Goal: Task Accomplishment & Management: Manage account settings

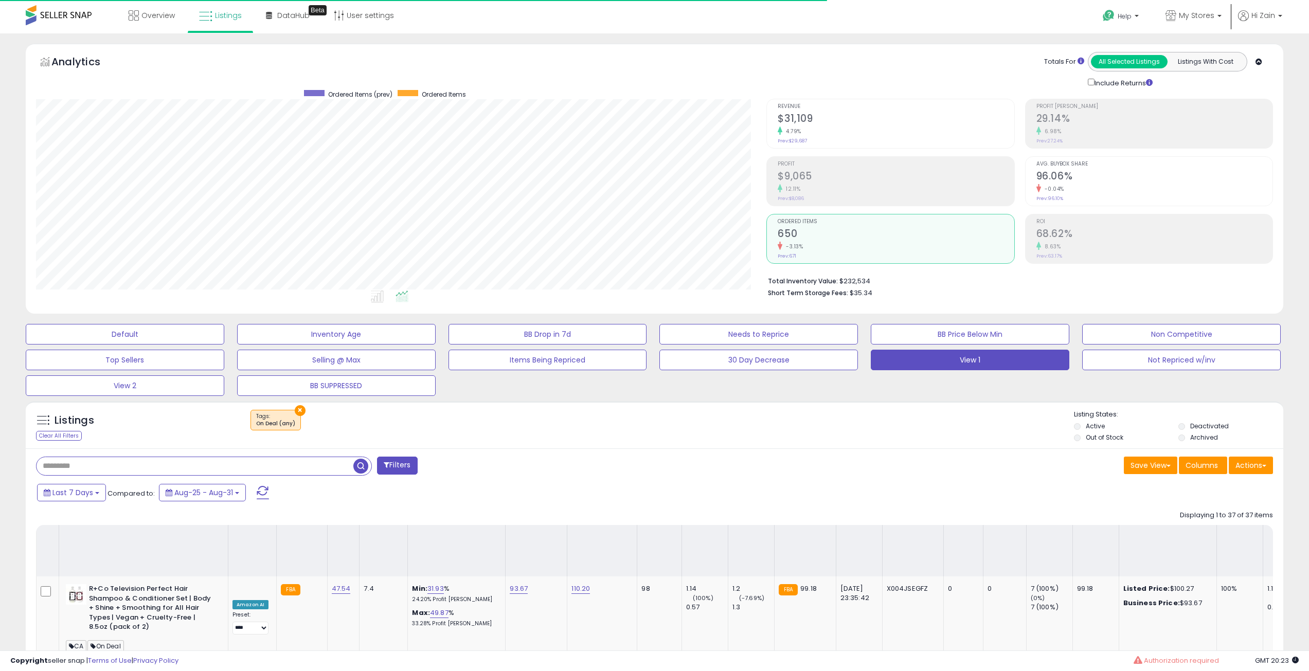
select select "**"
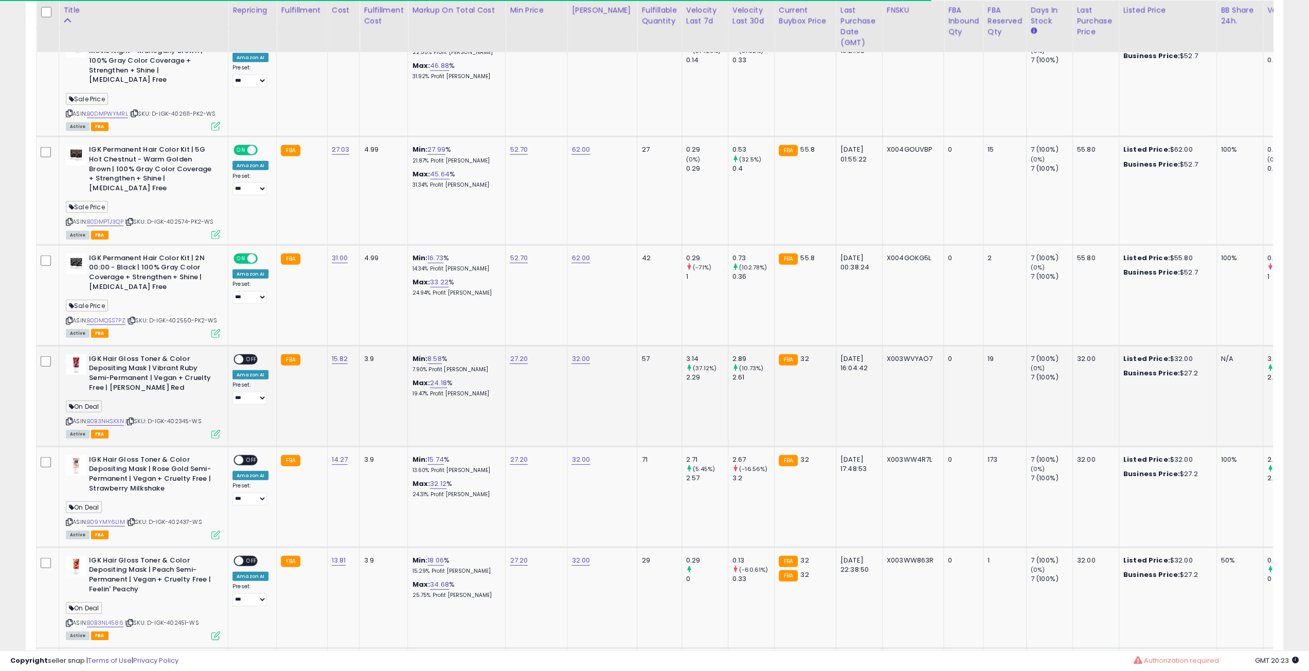
scroll to position [211, 731]
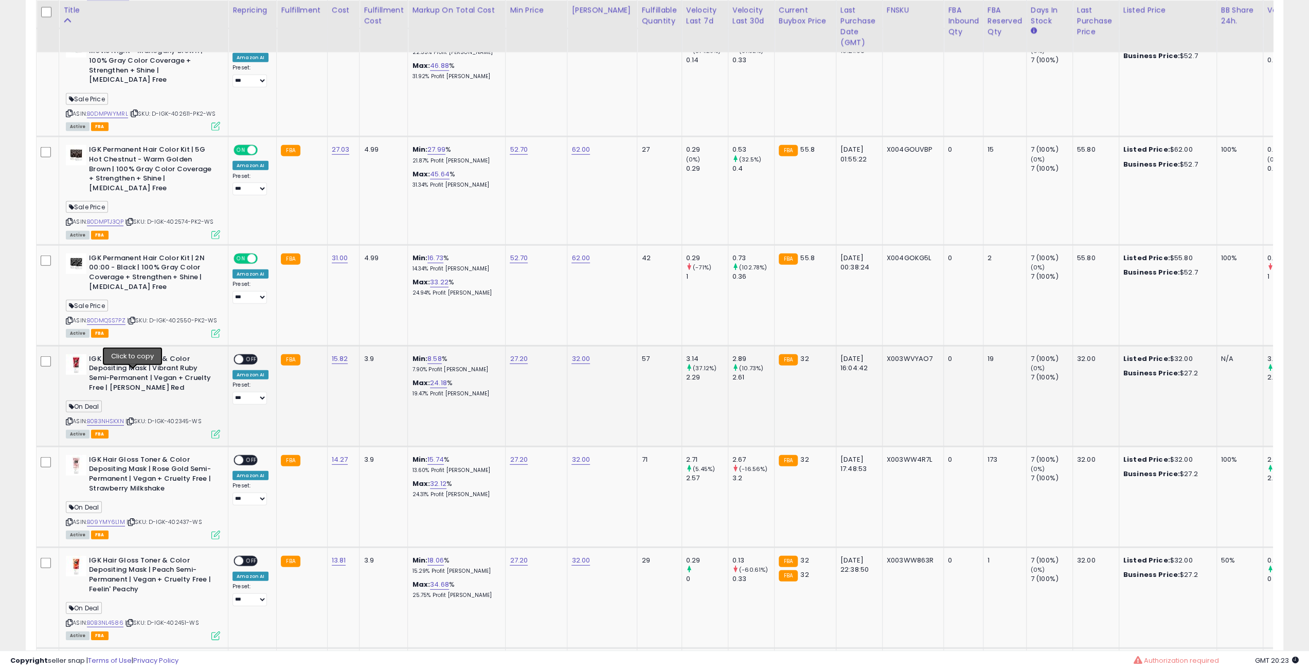
click at [133, 419] on icon at bounding box center [130, 422] width 7 height 6
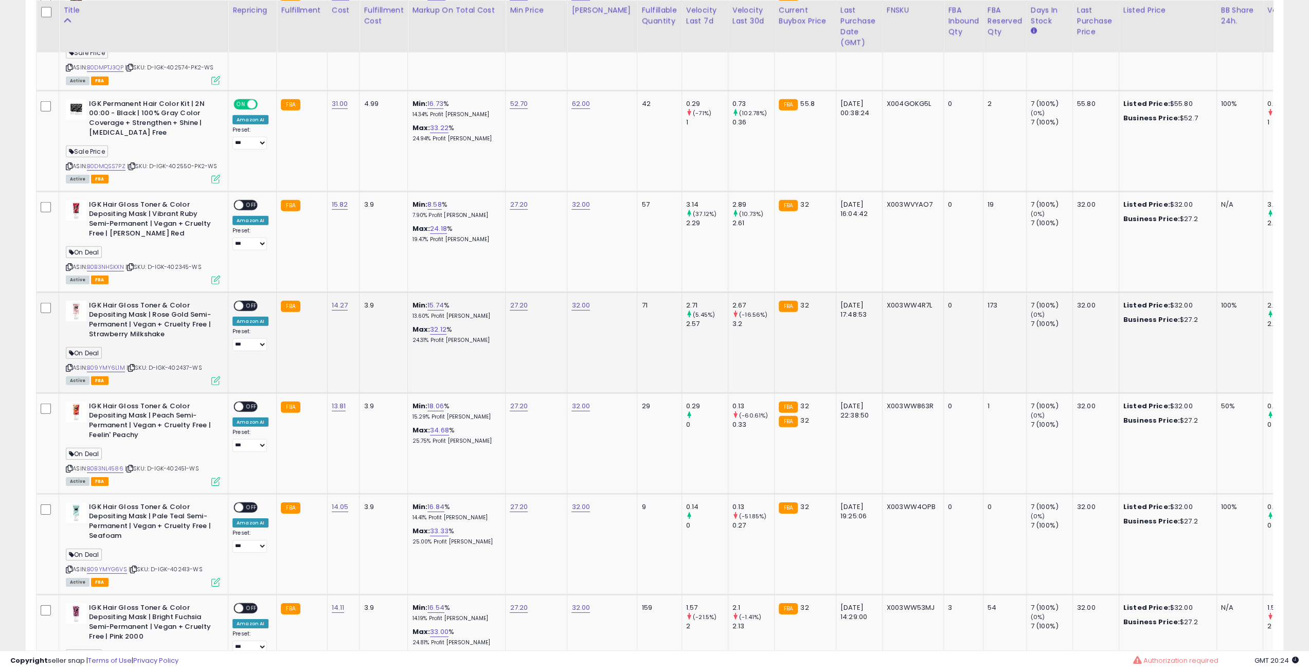
scroll to position [2883, 0]
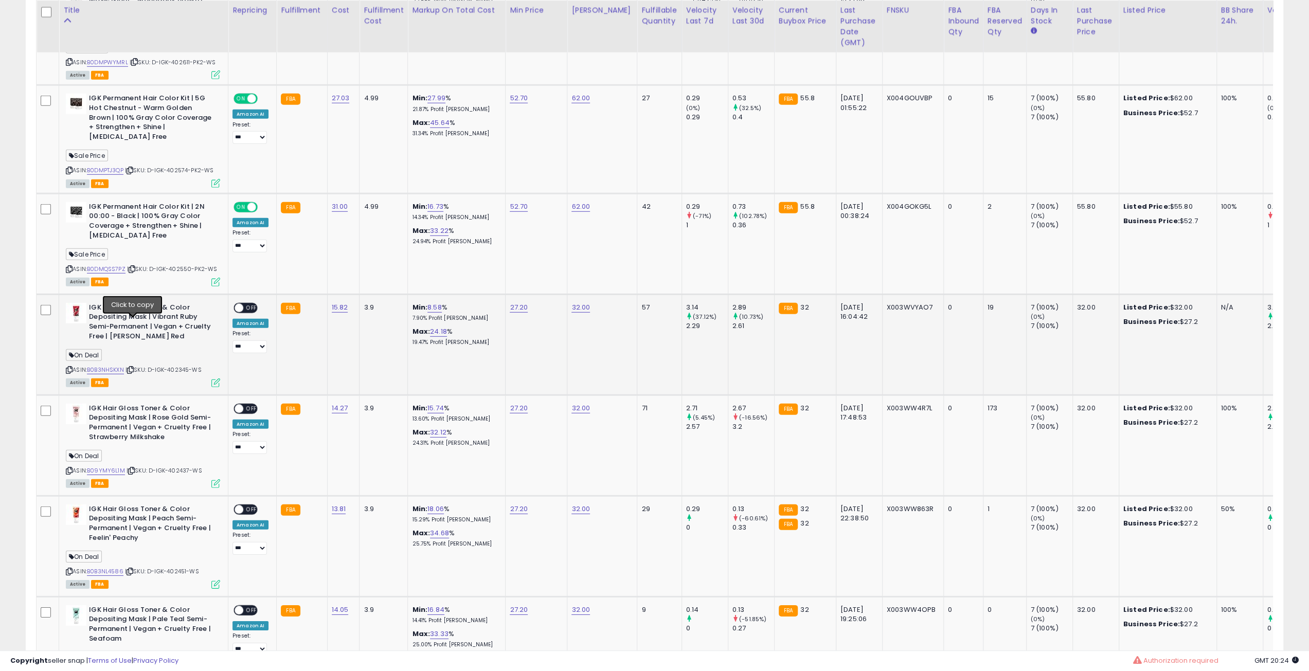
click at [133, 367] on icon at bounding box center [130, 370] width 7 height 6
click at [134, 367] on icon at bounding box center [130, 370] width 7 height 6
click at [244, 304] on span "OFF" at bounding box center [251, 308] width 16 height 9
click at [241, 404] on div "ON OFF" at bounding box center [234, 408] width 24 height 9
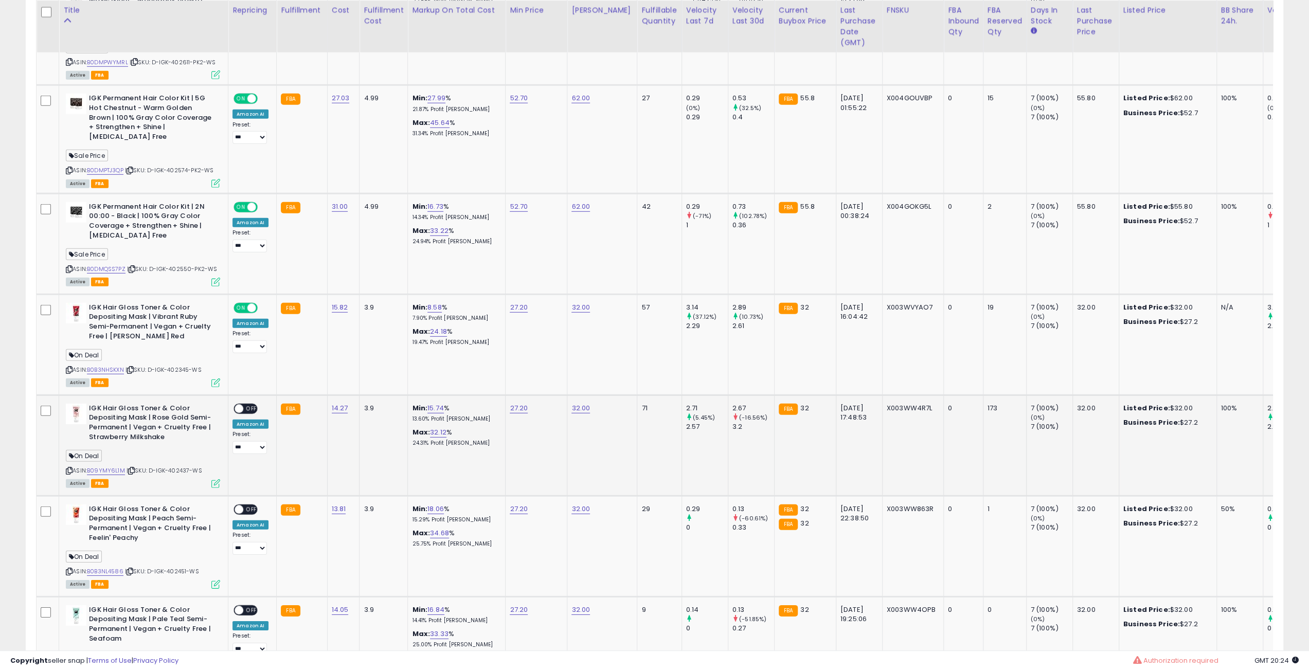
click at [245, 404] on span "OFF" at bounding box center [251, 408] width 16 height 9
click at [246, 505] on div "ON OFF" at bounding box center [234, 509] width 24 height 9
click at [250, 505] on span "OFF" at bounding box center [251, 509] width 16 height 9
click at [133, 670] on icon at bounding box center [133, 673] width 7 height 6
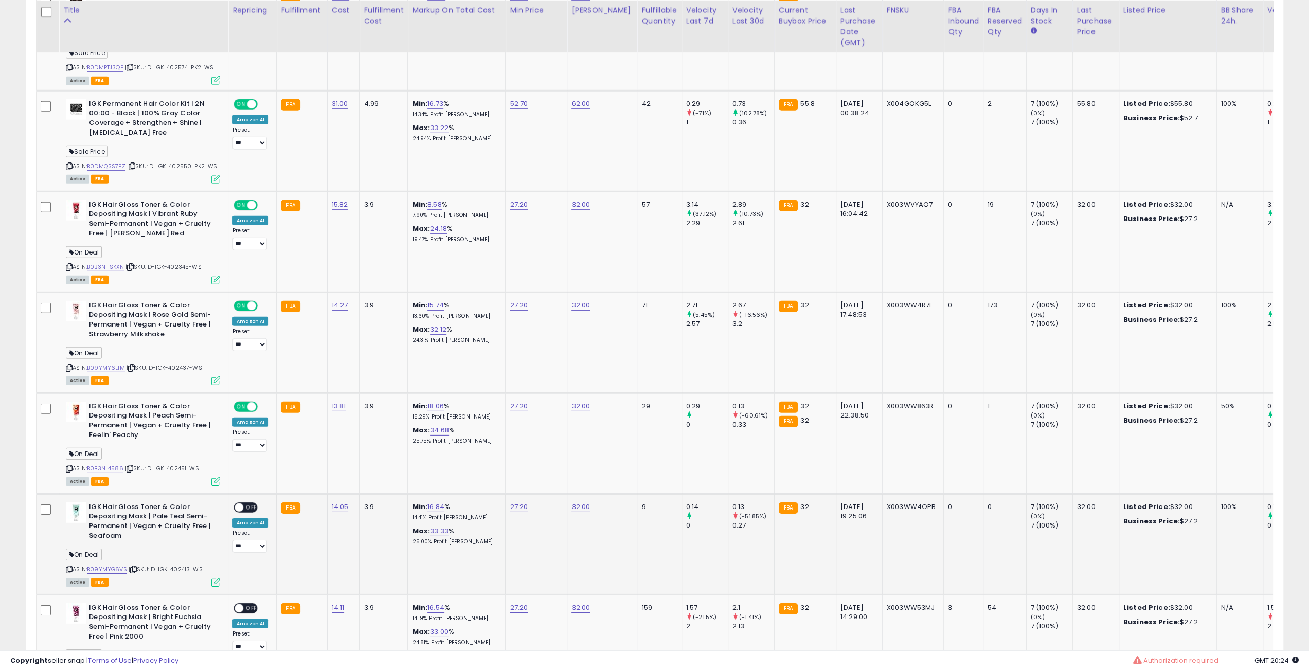
click at [244, 494] on td "**********" at bounding box center [252, 544] width 48 height 101
click at [245, 503] on span "OFF" at bounding box center [251, 507] width 16 height 9
click at [215, 578] on icon at bounding box center [215, 582] width 9 height 9
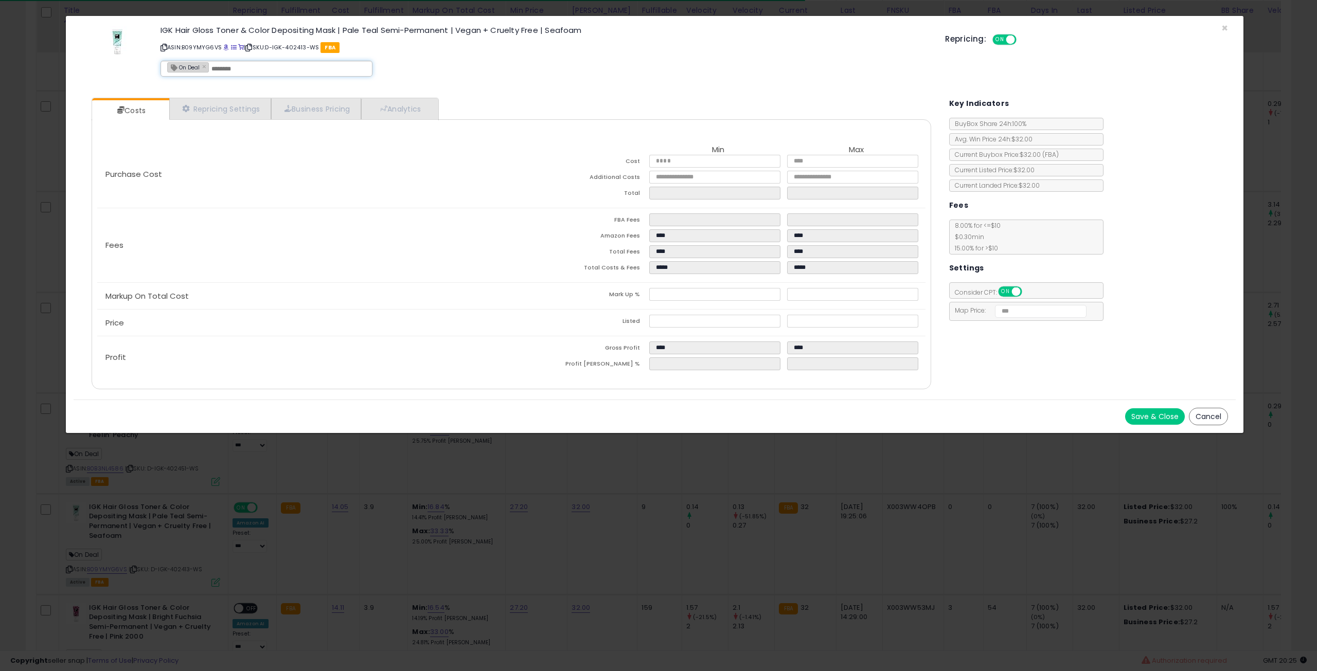
click at [204, 61] on div "On Deal ×" at bounding box center [267, 69] width 212 height 16
click at [203, 65] on link "×" at bounding box center [205, 66] width 6 height 9
click at [1150, 417] on button "Save & Close" at bounding box center [1155, 416] width 60 height 16
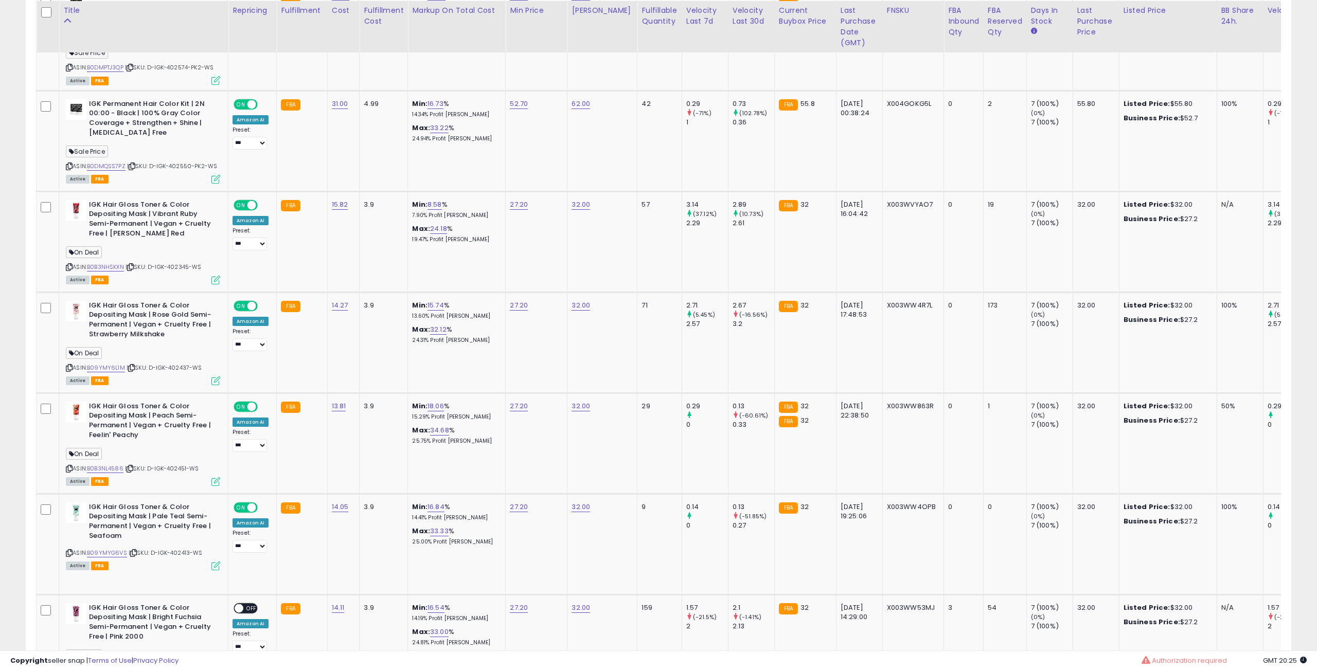
click at [215, 434] on div at bounding box center [658, 335] width 1317 height 671
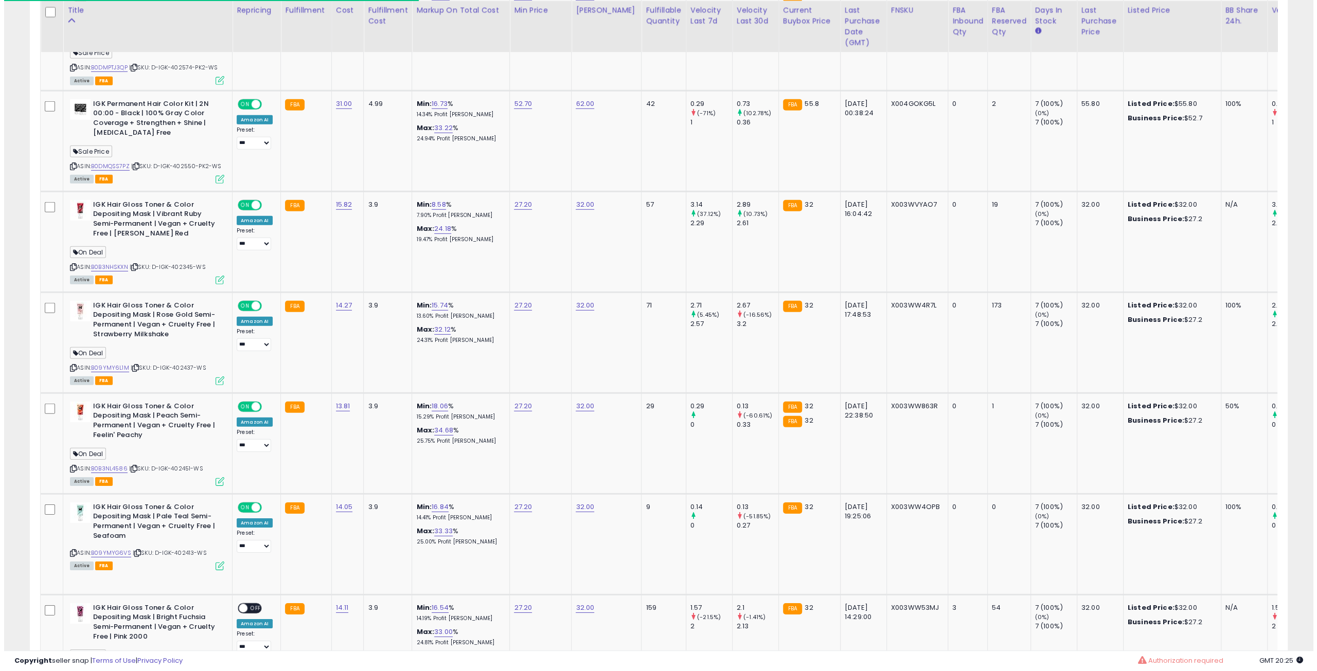
scroll to position [514229, 513709]
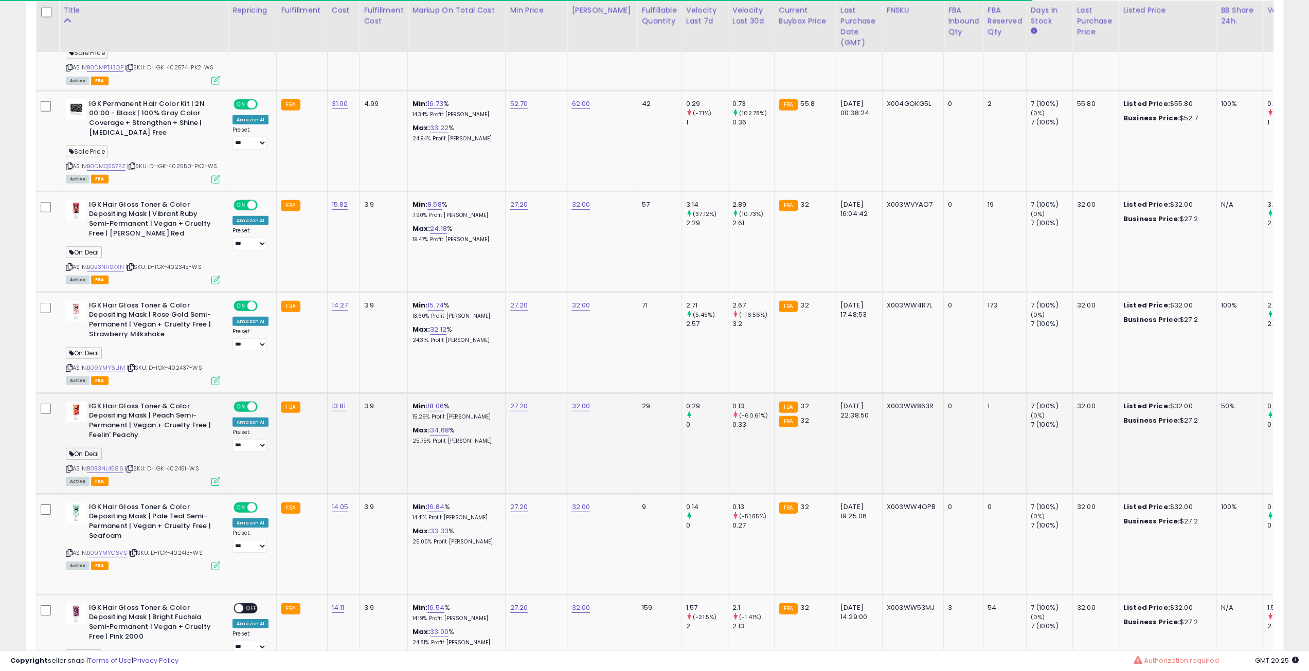
click at [217, 477] on icon at bounding box center [215, 481] width 9 height 9
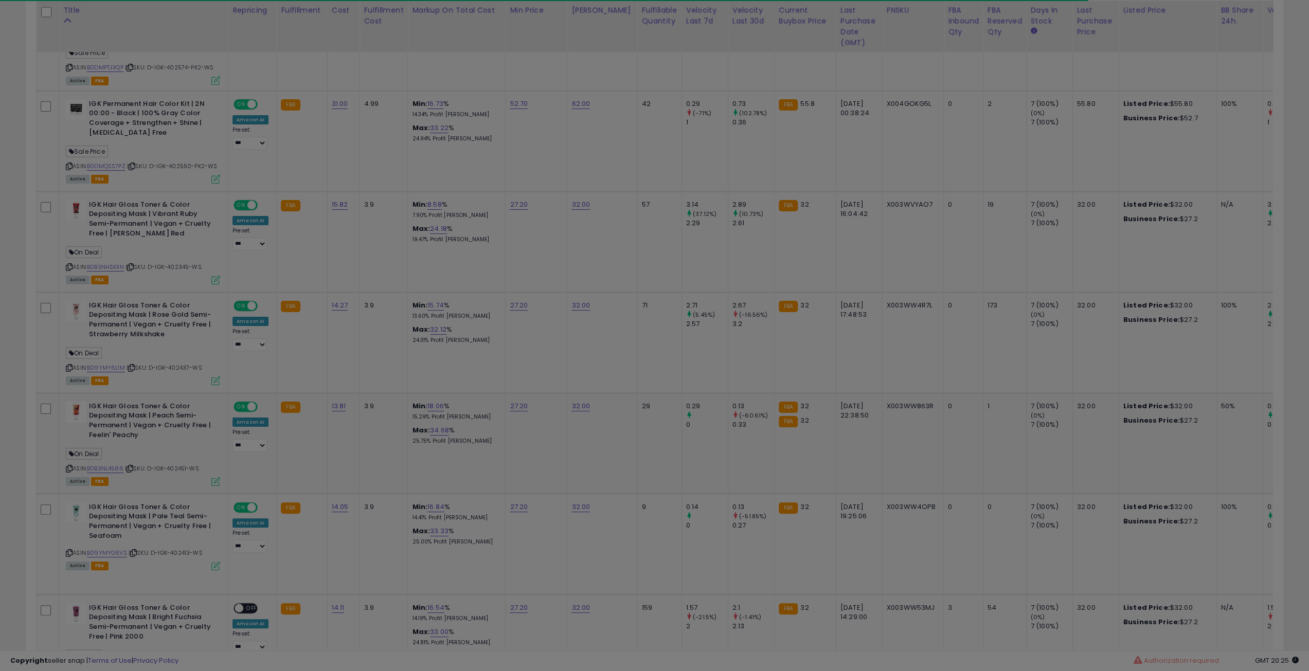
scroll to position [211, 735]
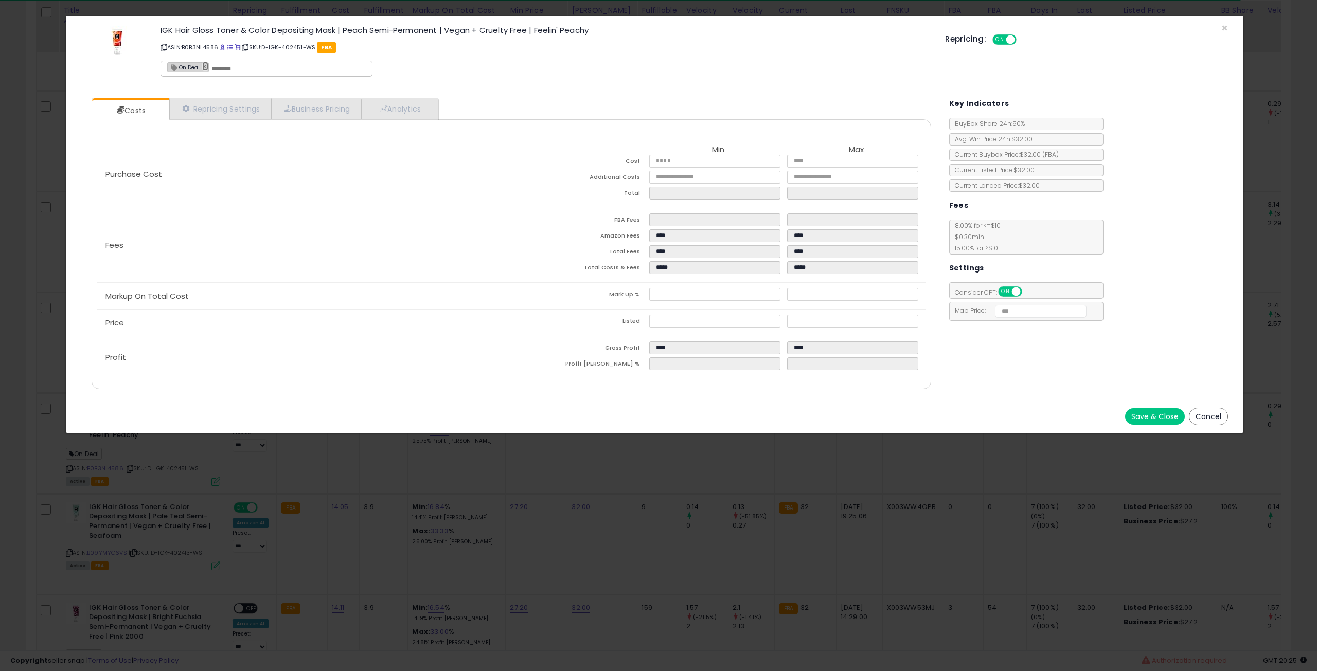
click at [204, 64] on link "×" at bounding box center [205, 66] width 6 height 9
click at [1144, 413] on button "Save & Close" at bounding box center [1155, 416] width 60 height 16
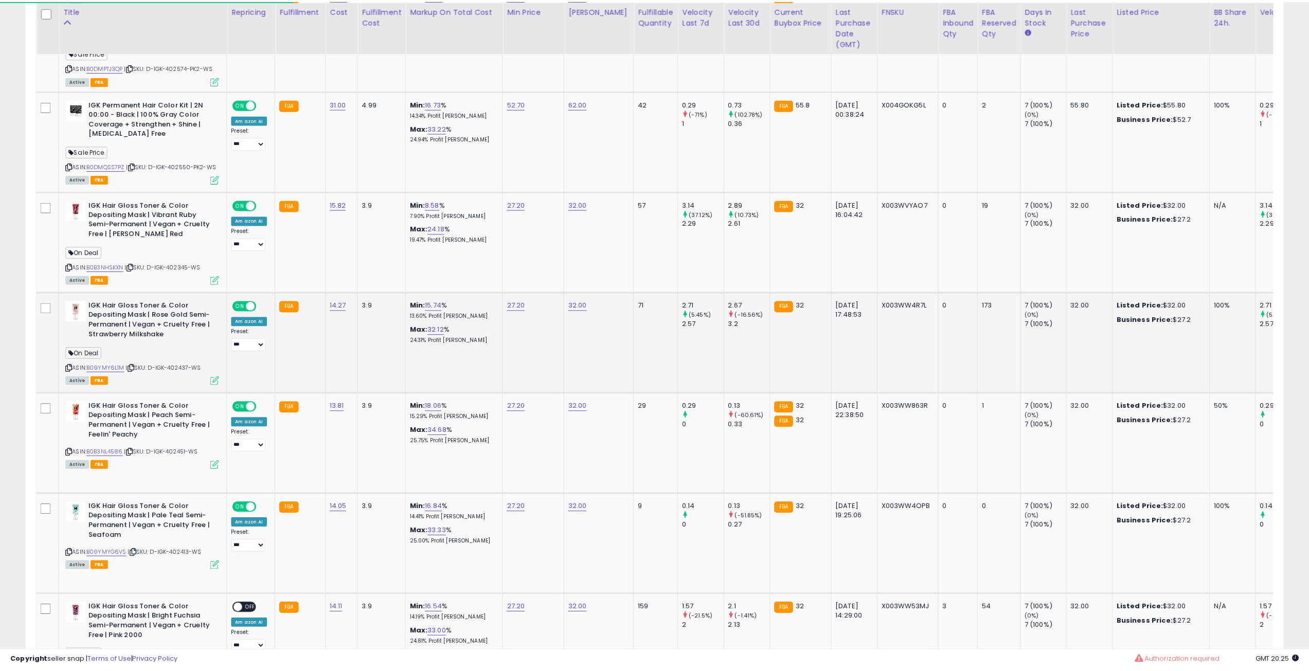
scroll to position [514229, 513704]
click at [215, 377] on icon at bounding box center [215, 381] width 9 height 9
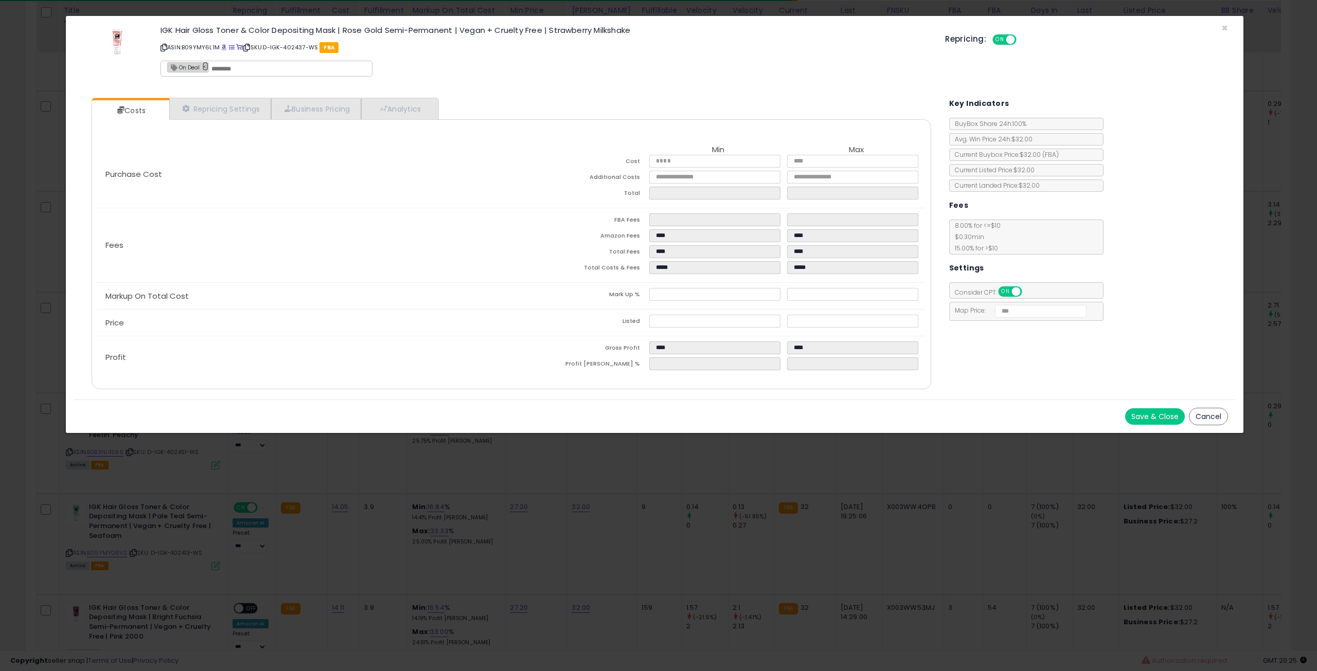
click at [204, 68] on link "×" at bounding box center [205, 66] width 6 height 9
click at [1138, 414] on button "Save & Close" at bounding box center [1155, 416] width 60 height 16
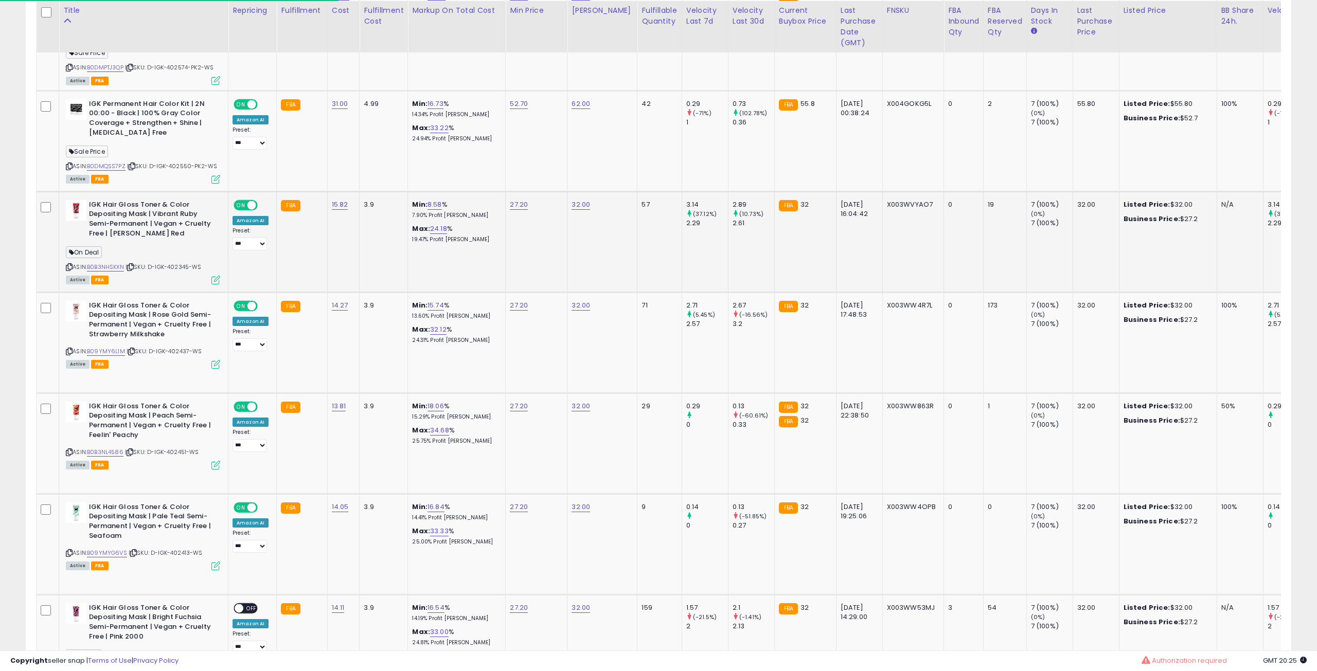
scroll to position [514229, 513709]
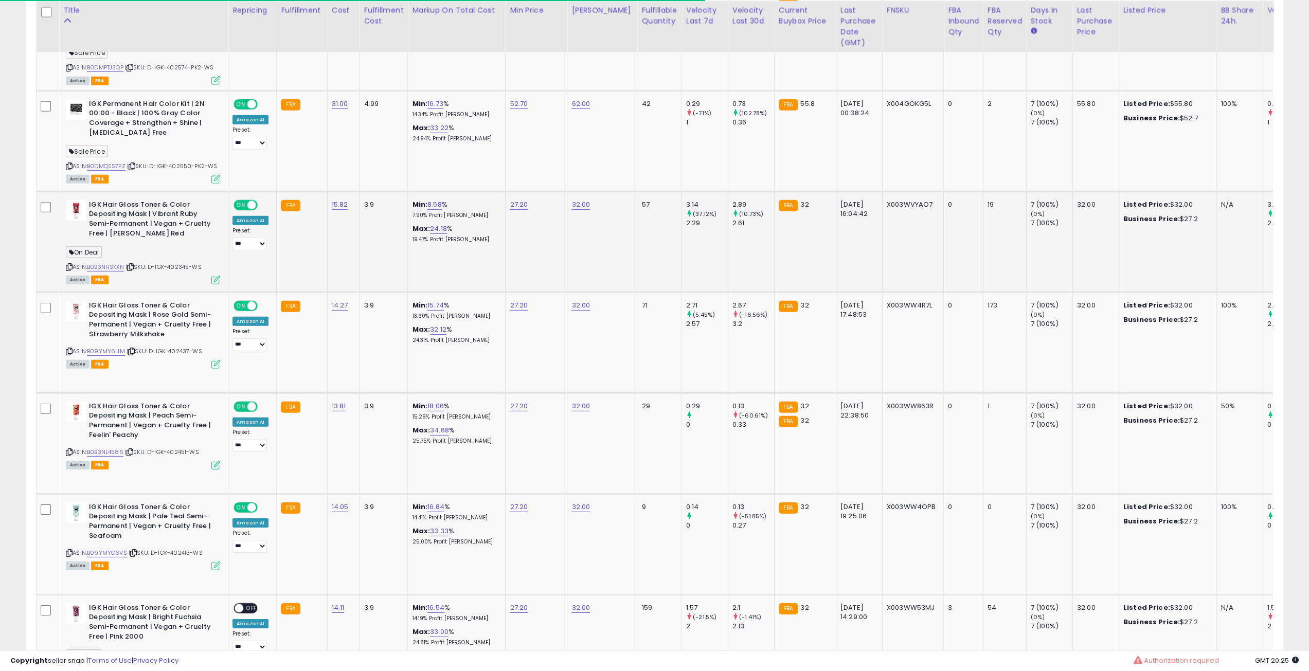
click at [216, 276] on icon at bounding box center [215, 280] width 9 height 9
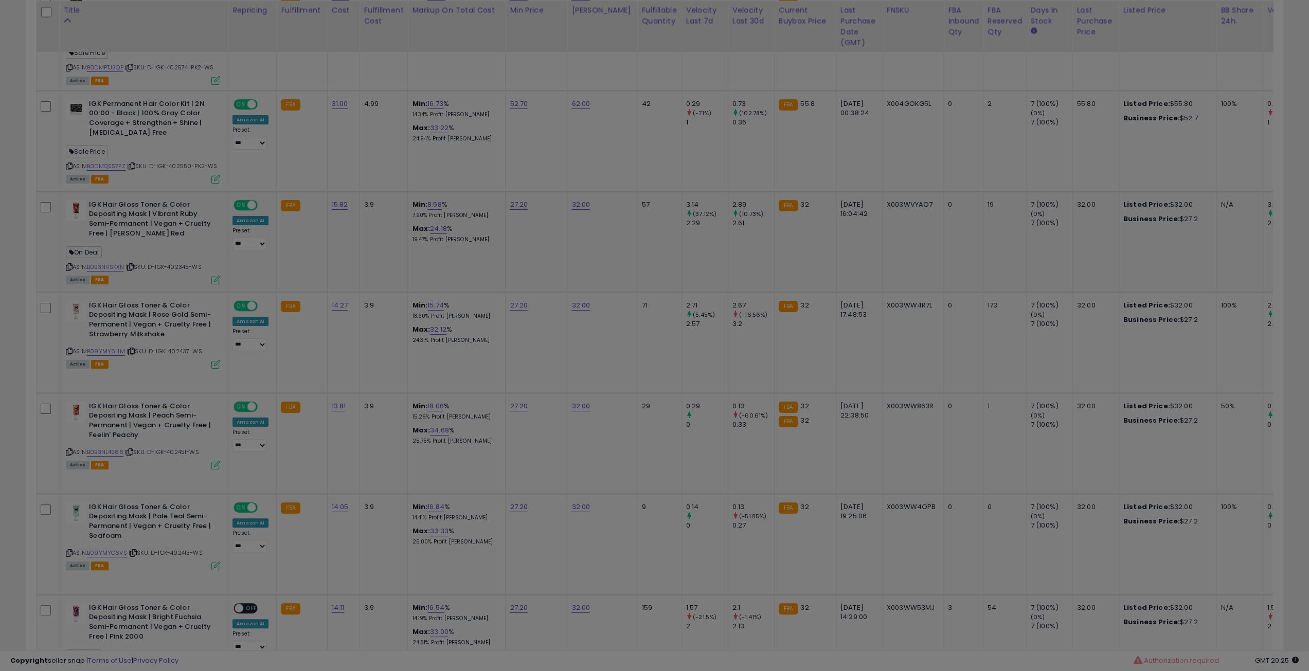
scroll to position [211, 735]
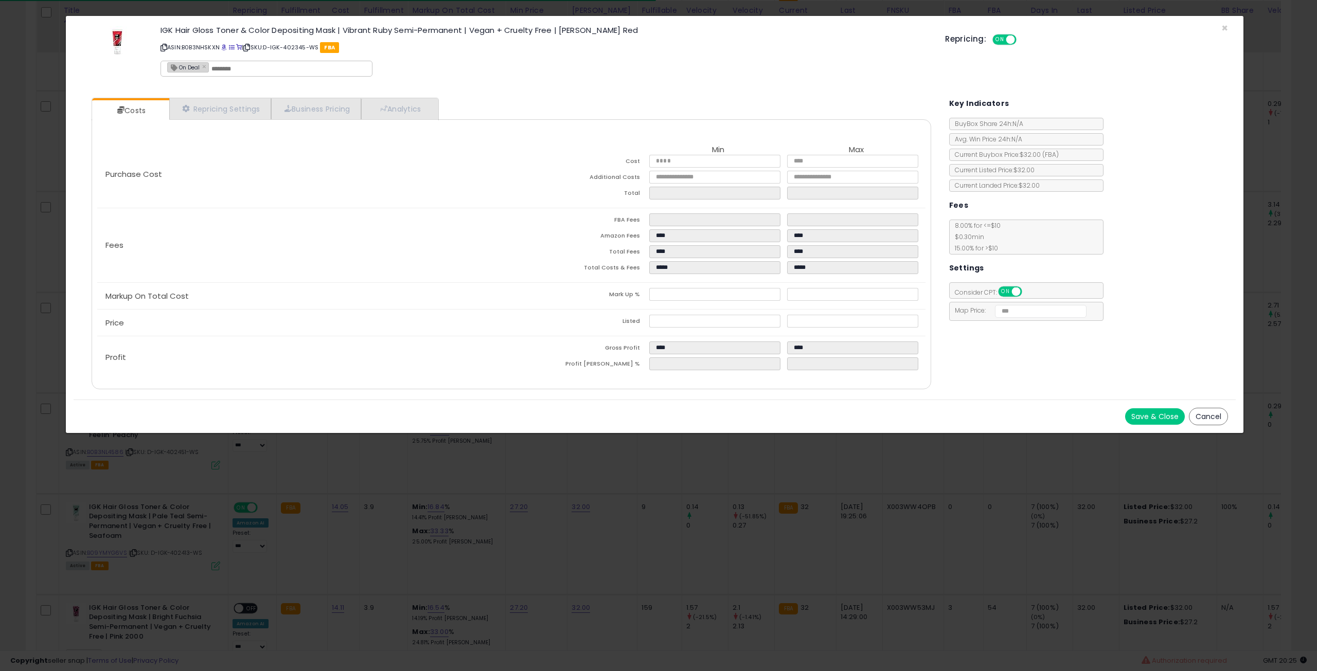
click at [199, 65] on span "On Deal" at bounding box center [184, 67] width 32 height 9
type input "*******"
click at [204, 63] on link "×" at bounding box center [205, 66] width 6 height 9
click at [1139, 410] on button "Save & Close" at bounding box center [1155, 416] width 60 height 16
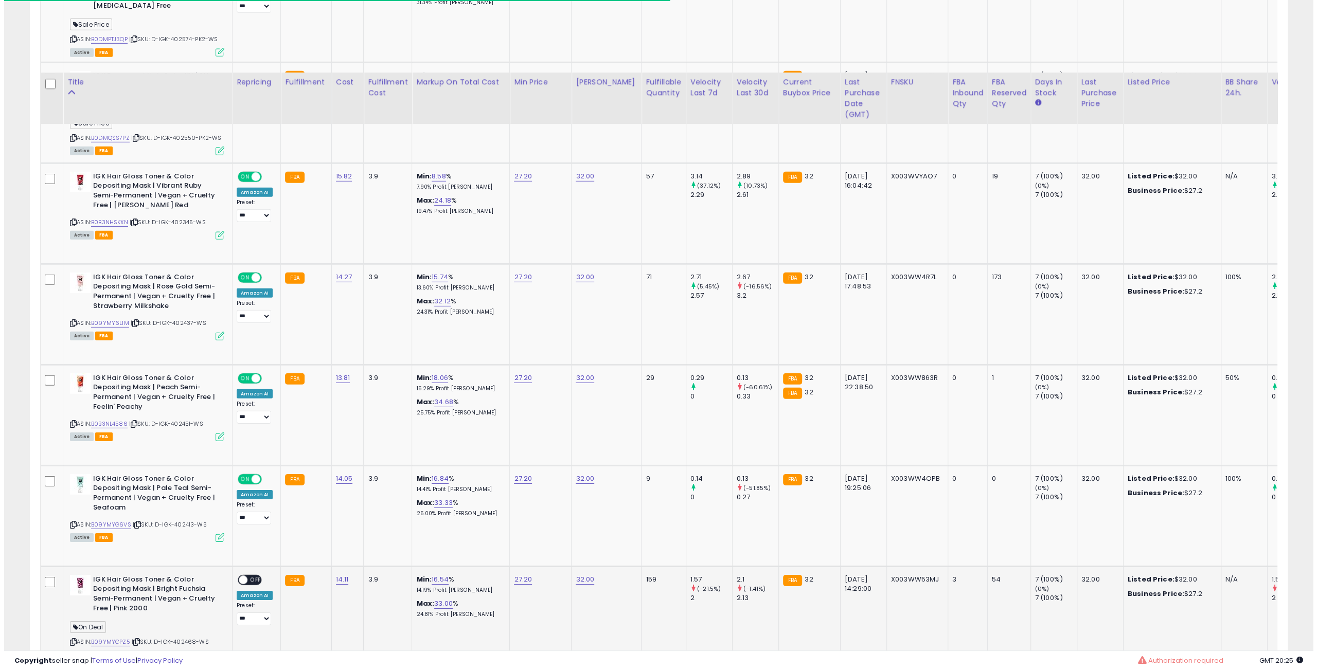
scroll to position [3089, 0]
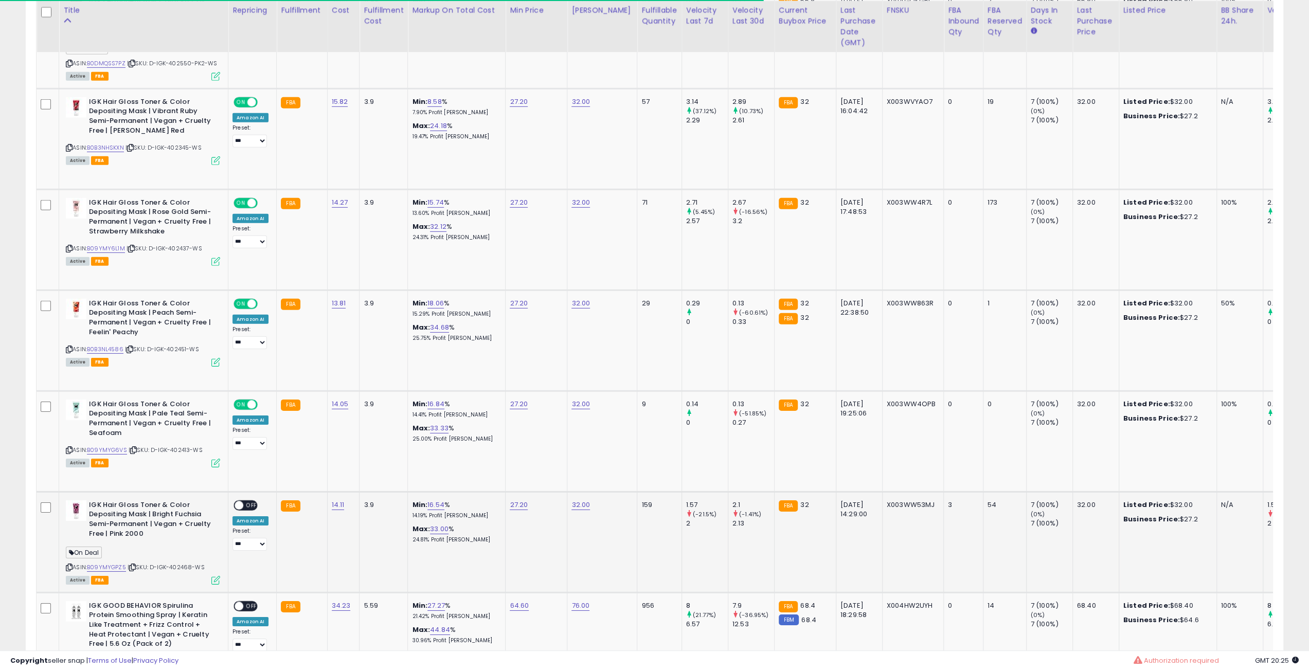
click at [245, 501] on span "OFF" at bounding box center [251, 505] width 16 height 9
click at [215, 528] on div "ASIN: B09YMYGPZ5 | SKU: D-IGK-402468-WS Active FBA" at bounding box center [143, 542] width 154 height 83
click at [215, 576] on icon at bounding box center [215, 580] width 9 height 9
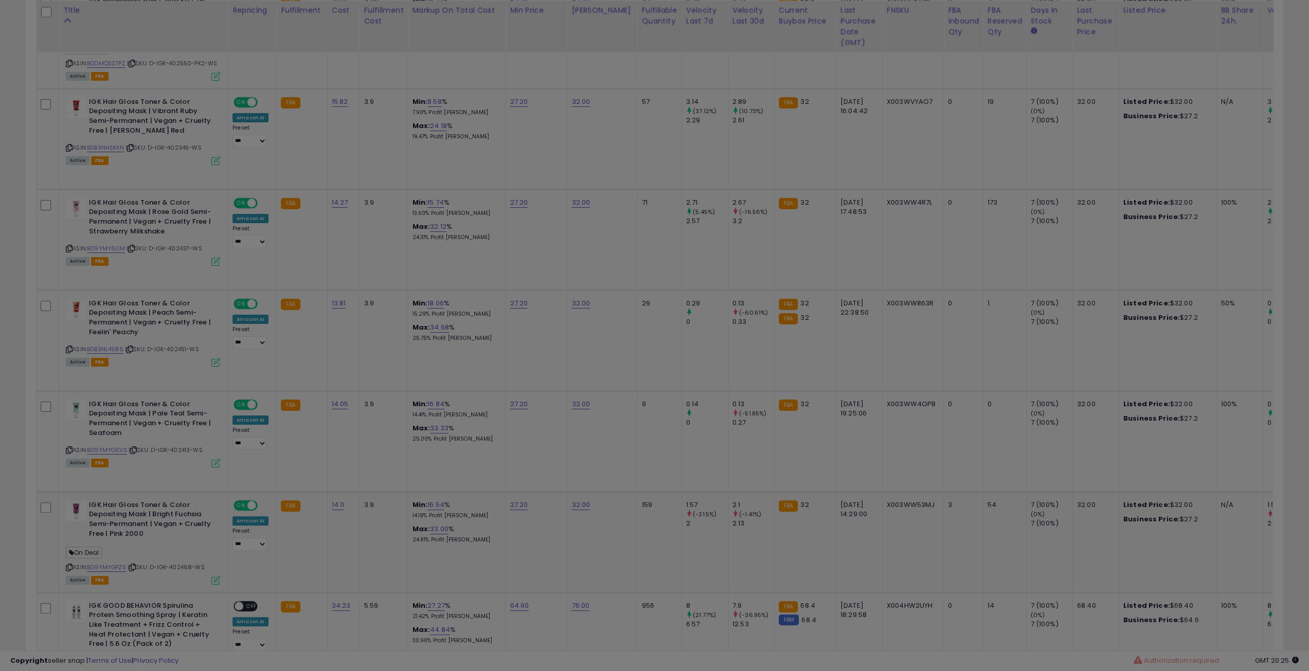
scroll to position [211, 735]
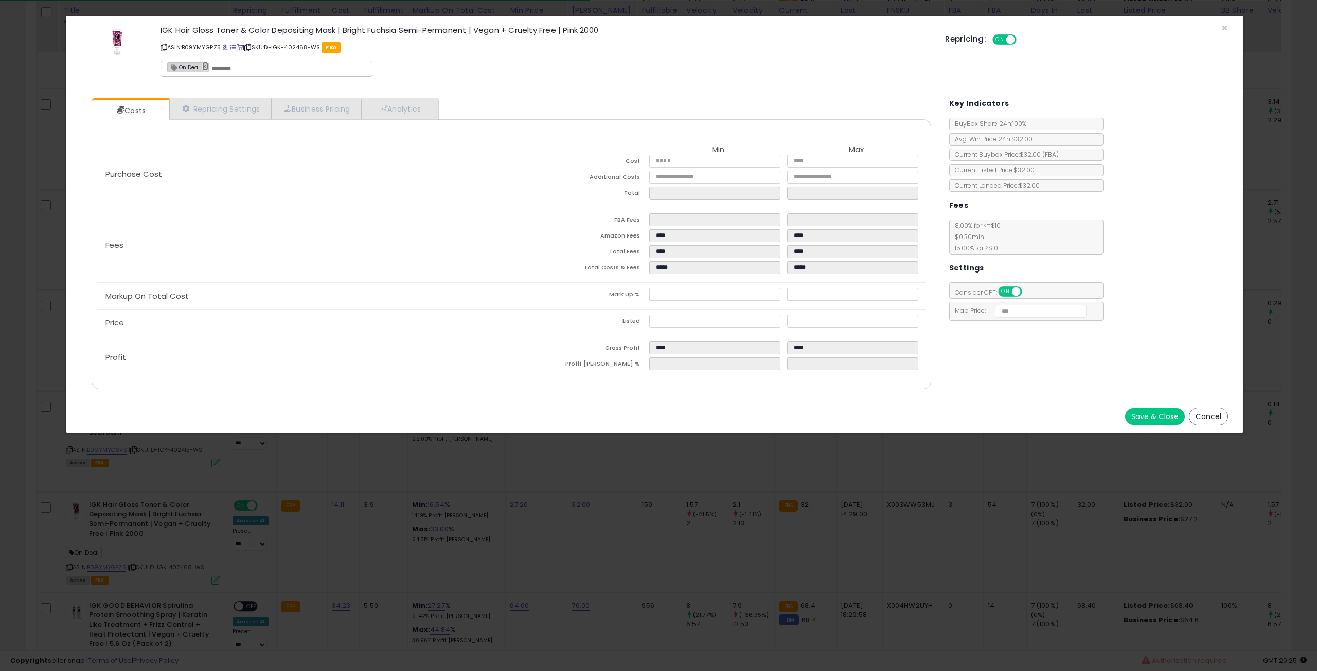
click at [206, 69] on link "×" at bounding box center [205, 66] width 6 height 9
click at [1153, 418] on button "Save & Close" at bounding box center [1155, 416] width 60 height 16
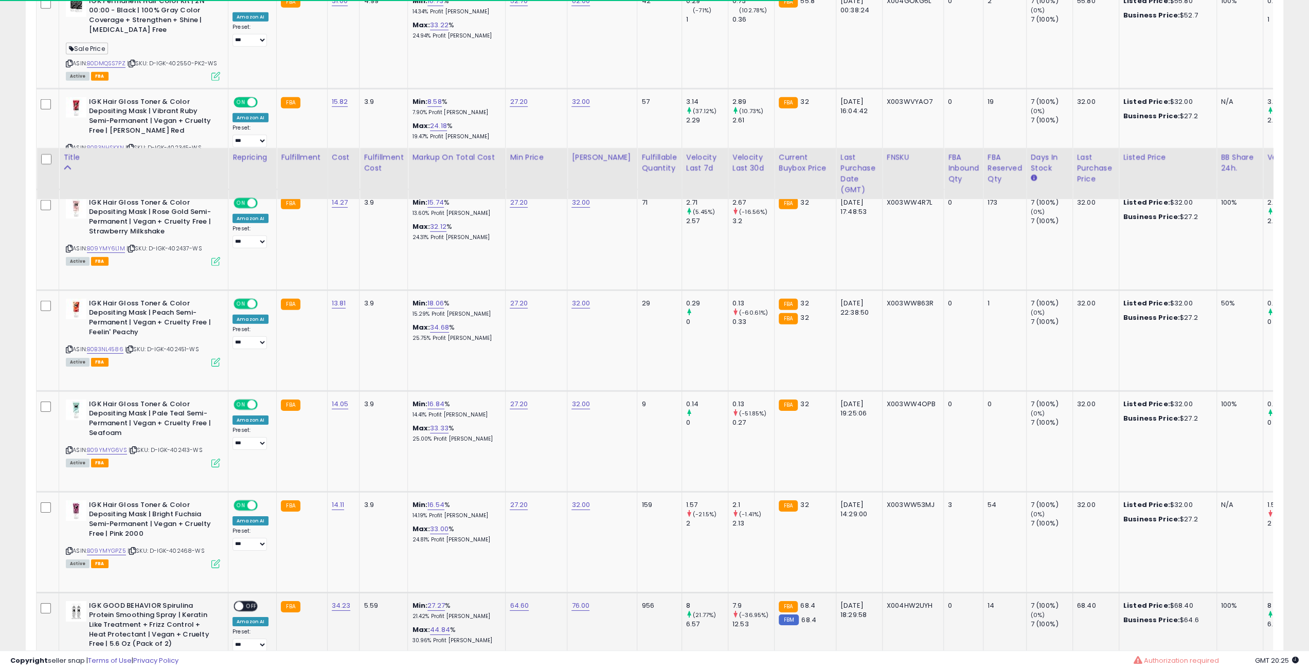
scroll to position [3243, 0]
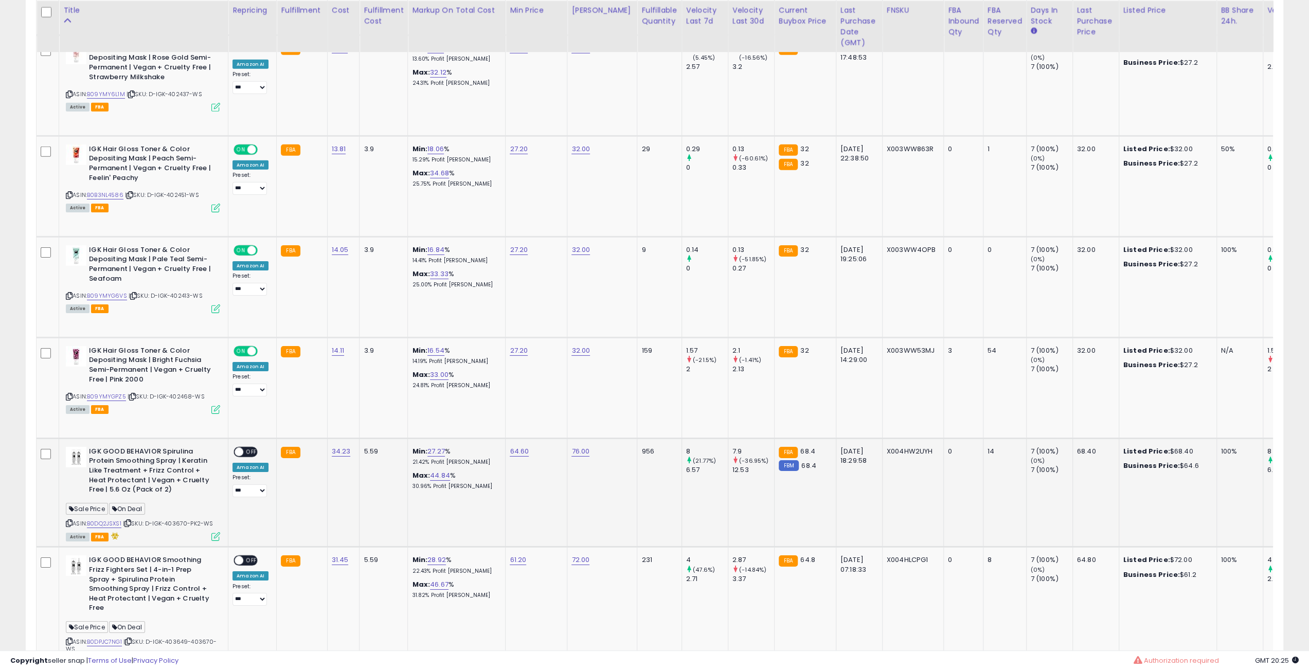
click at [131, 521] on icon at bounding box center [127, 524] width 7 height 6
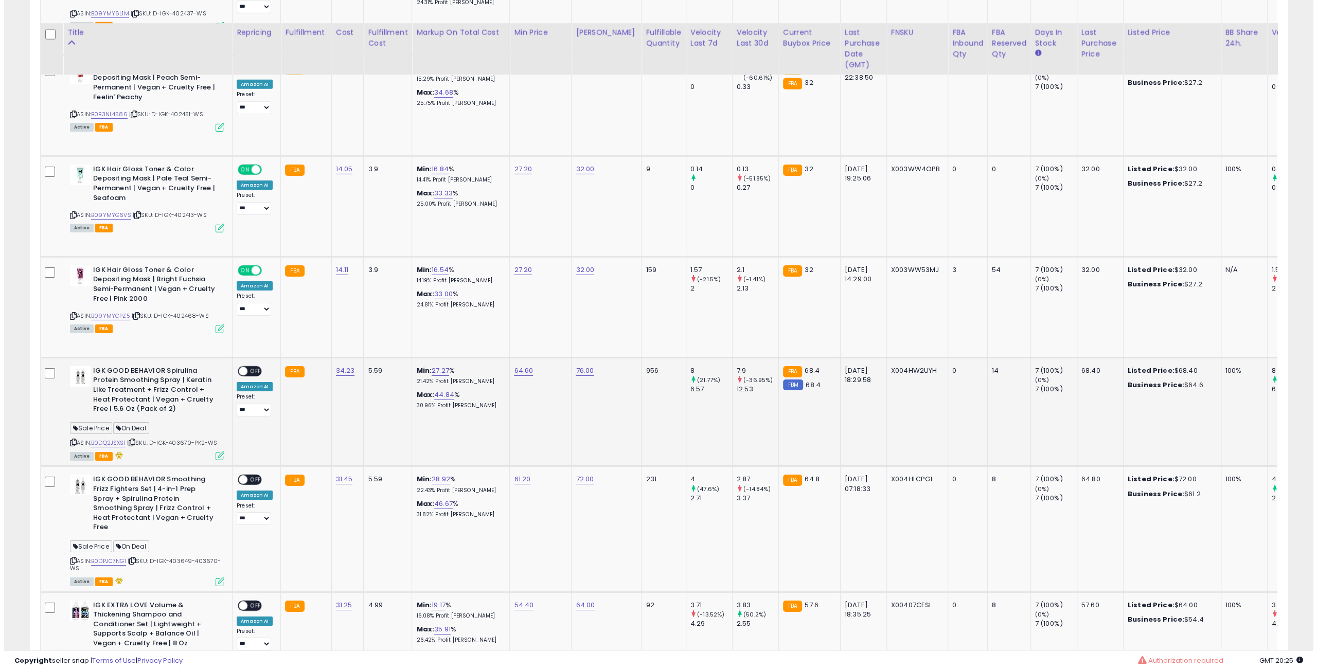
scroll to position [3346, 0]
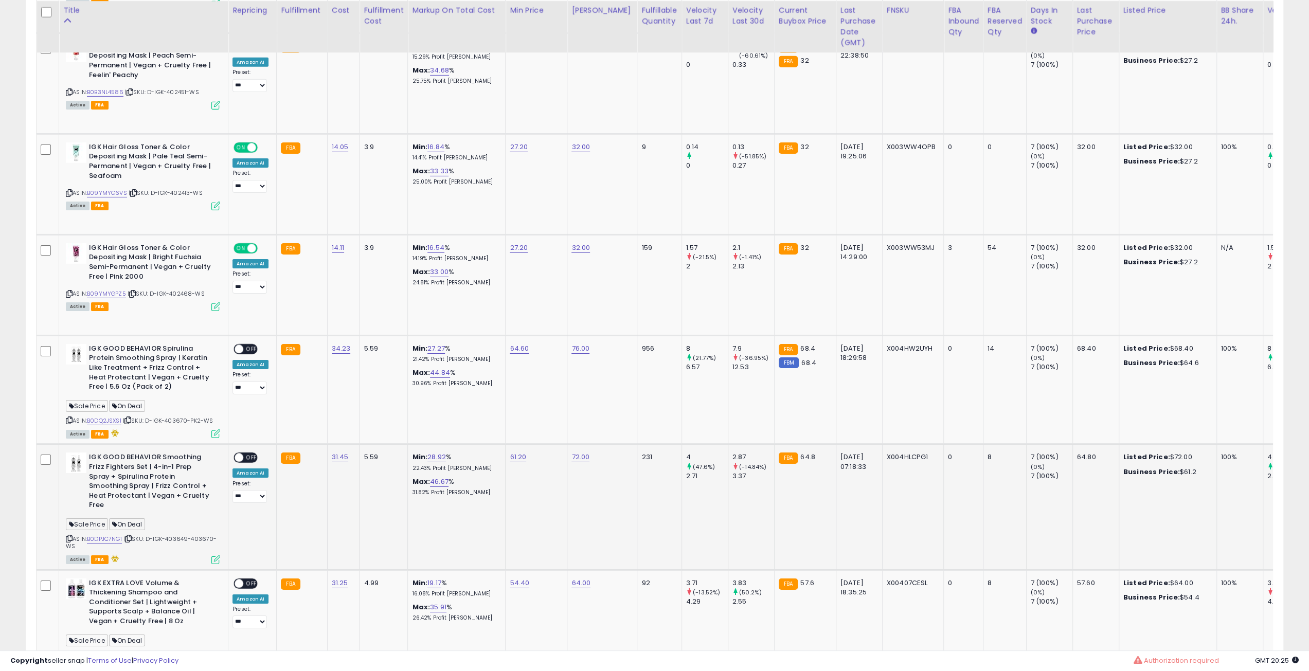
click at [131, 536] on icon at bounding box center [128, 539] width 7 height 6
click at [243, 454] on div "ON OFF" at bounding box center [234, 458] width 24 height 9
click at [245, 454] on span "OFF" at bounding box center [251, 458] width 16 height 9
click at [215, 556] on icon at bounding box center [215, 560] width 9 height 9
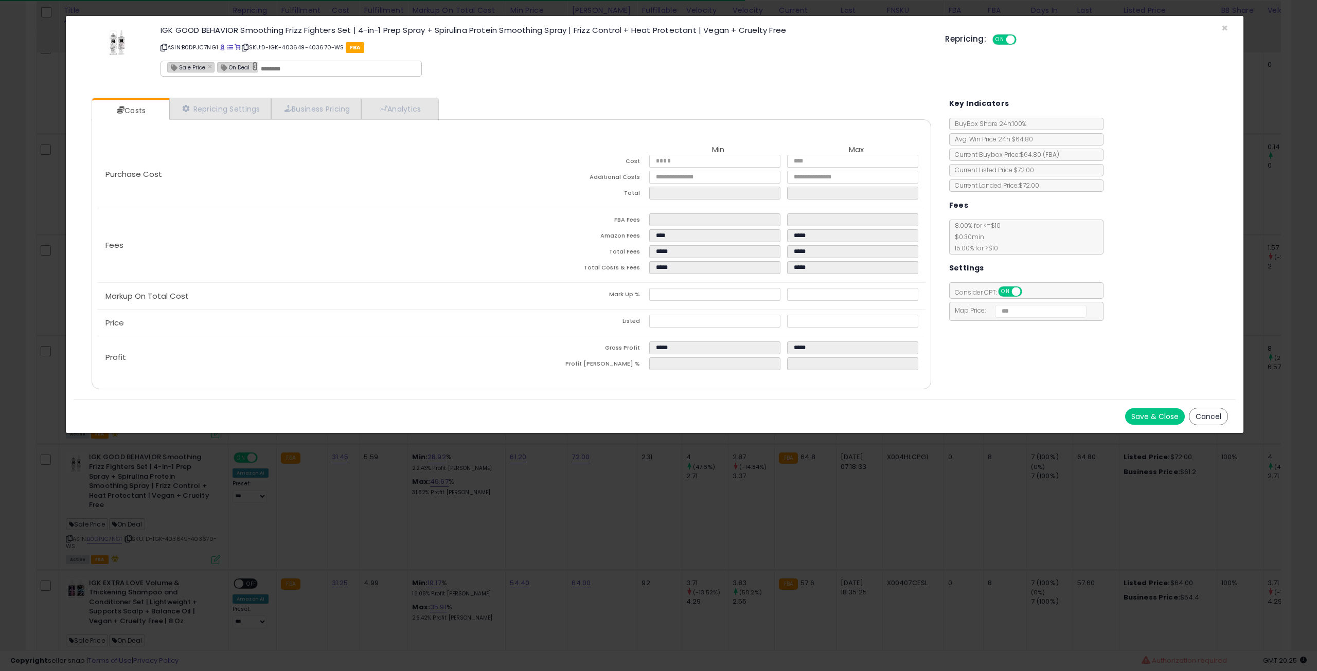
click at [252, 68] on link "×" at bounding box center [255, 66] width 6 height 9
type input "**********"
click at [1131, 411] on button "Save & Close" at bounding box center [1155, 416] width 60 height 16
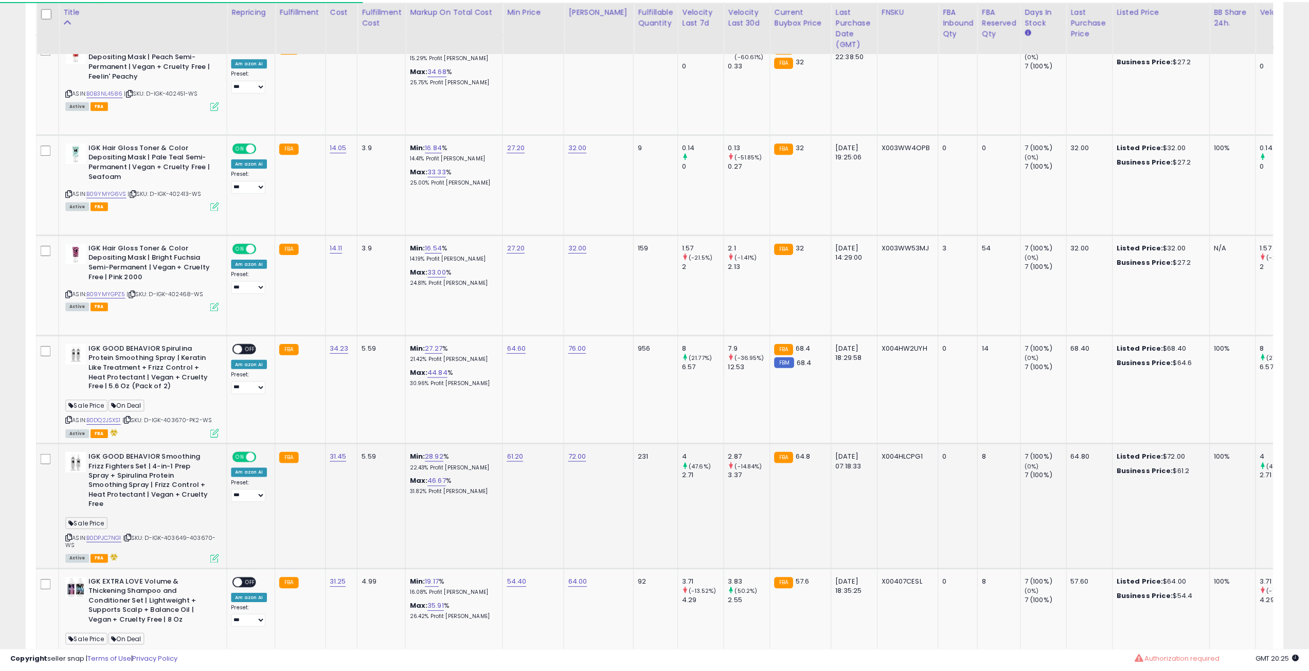
scroll to position [514229, 513709]
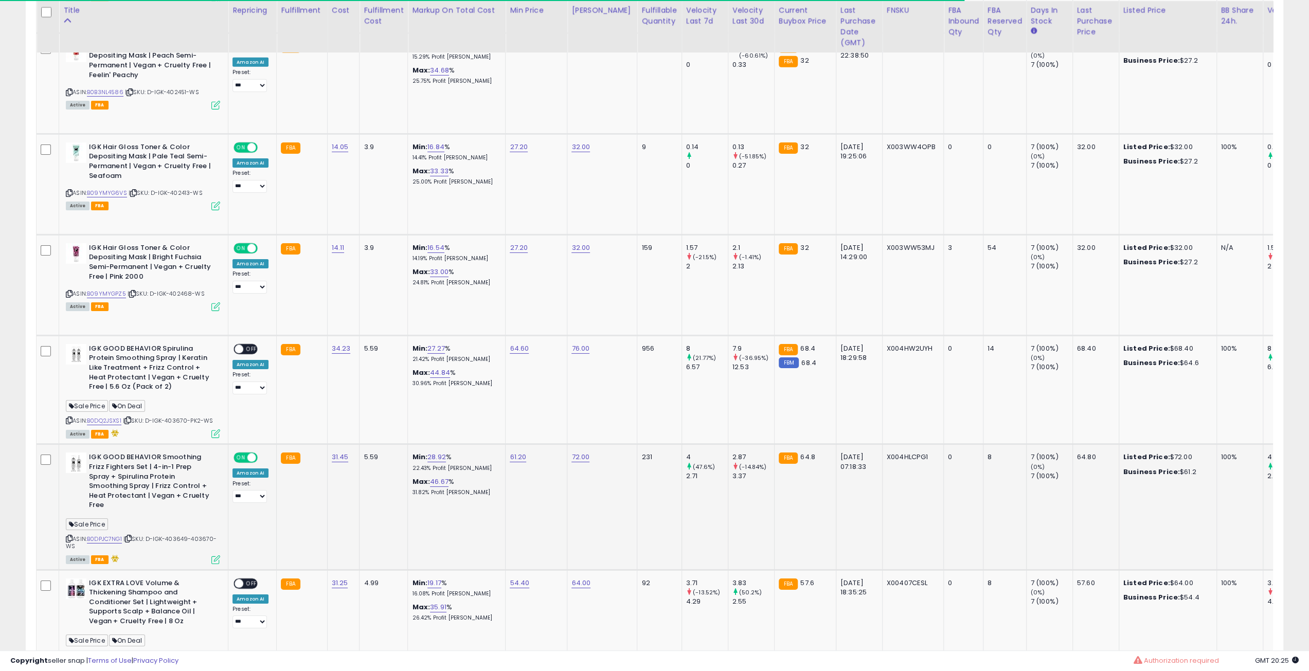
click at [132, 536] on icon at bounding box center [128, 539] width 7 height 6
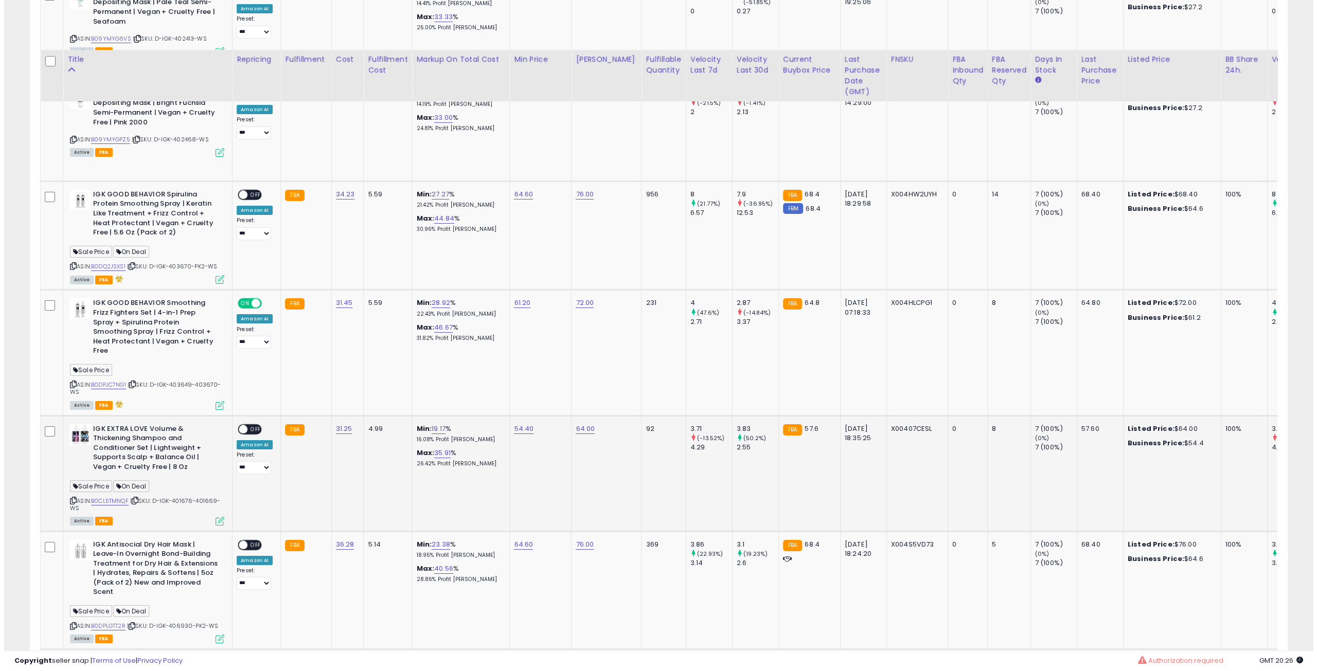
scroll to position [3552, 0]
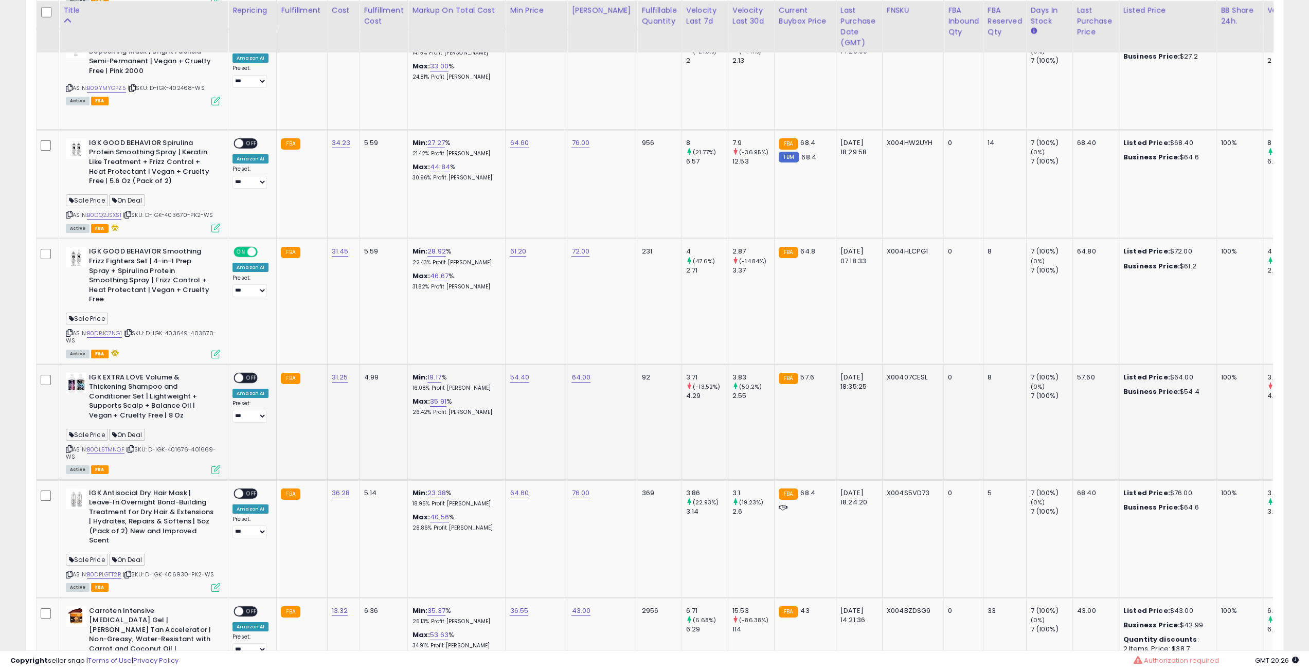
click at [134, 447] on icon at bounding box center [131, 450] width 7 height 6
click at [244, 373] on div "ON OFF" at bounding box center [234, 377] width 24 height 9
click at [249, 373] on span "OFF" at bounding box center [251, 377] width 16 height 9
click at [215, 466] on icon at bounding box center [215, 470] width 9 height 9
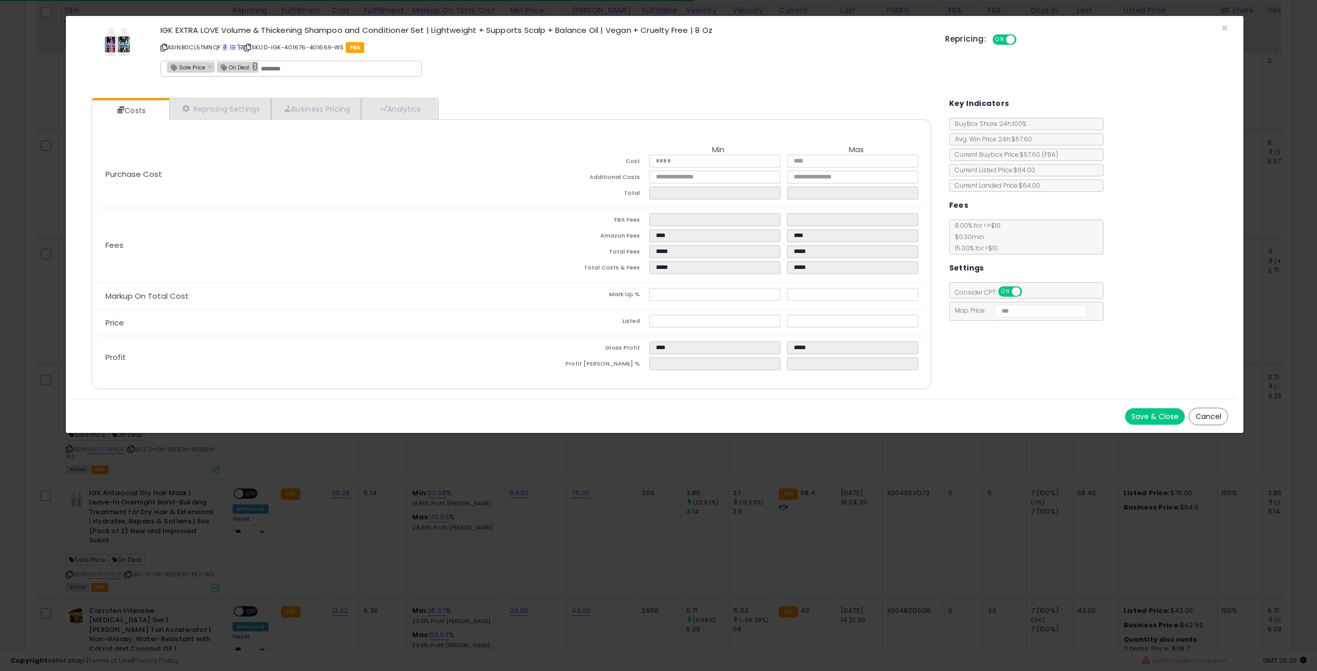
click at [252, 65] on link "×" at bounding box center [255, 66] width 6 height 9
type input "**********"
click at [1137, 416] on button "Save & Close" at bounding box center [1155, 416] width 60 height 16
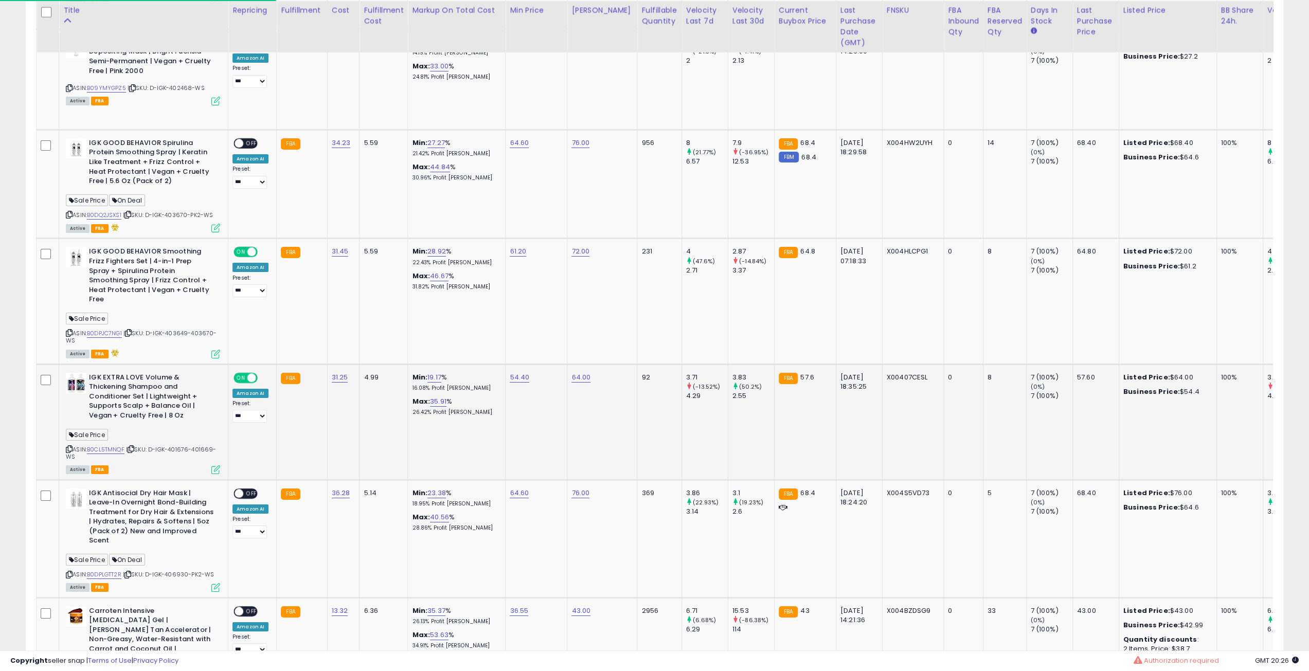
scroll to position [514229, 513709]
click at [133, 447] on icon at bounding box center [131, 450] width 7 height 6
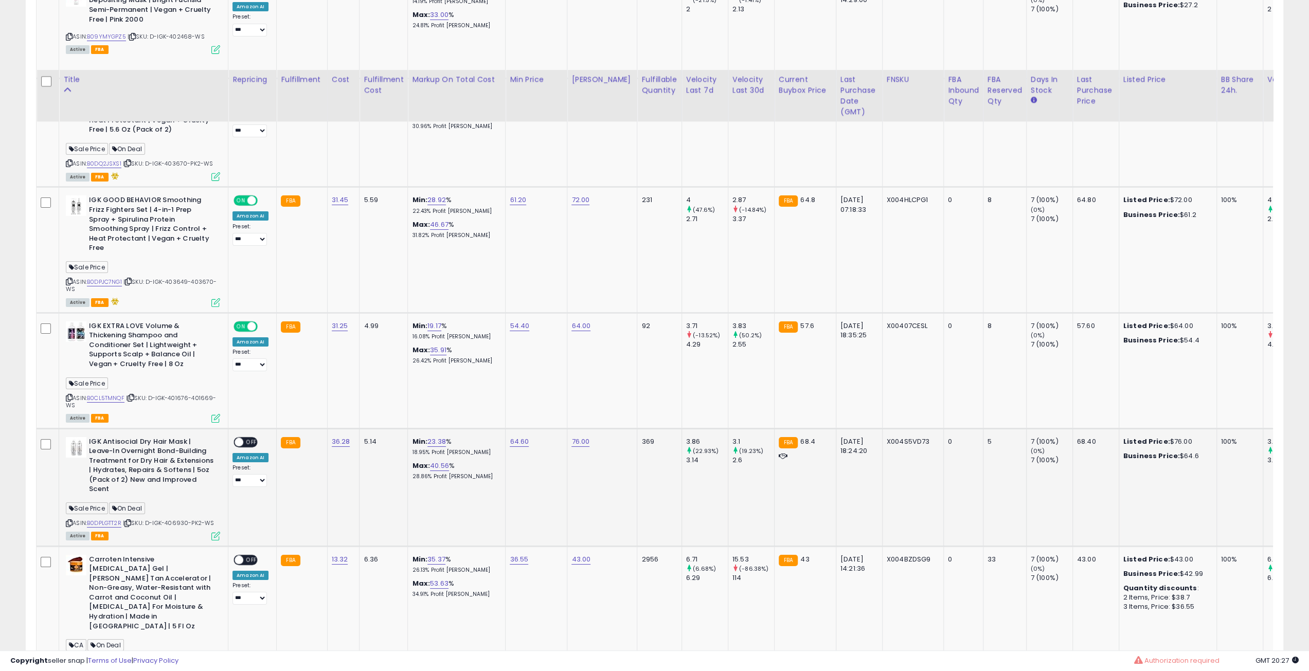
scroll to position [3706, 0]
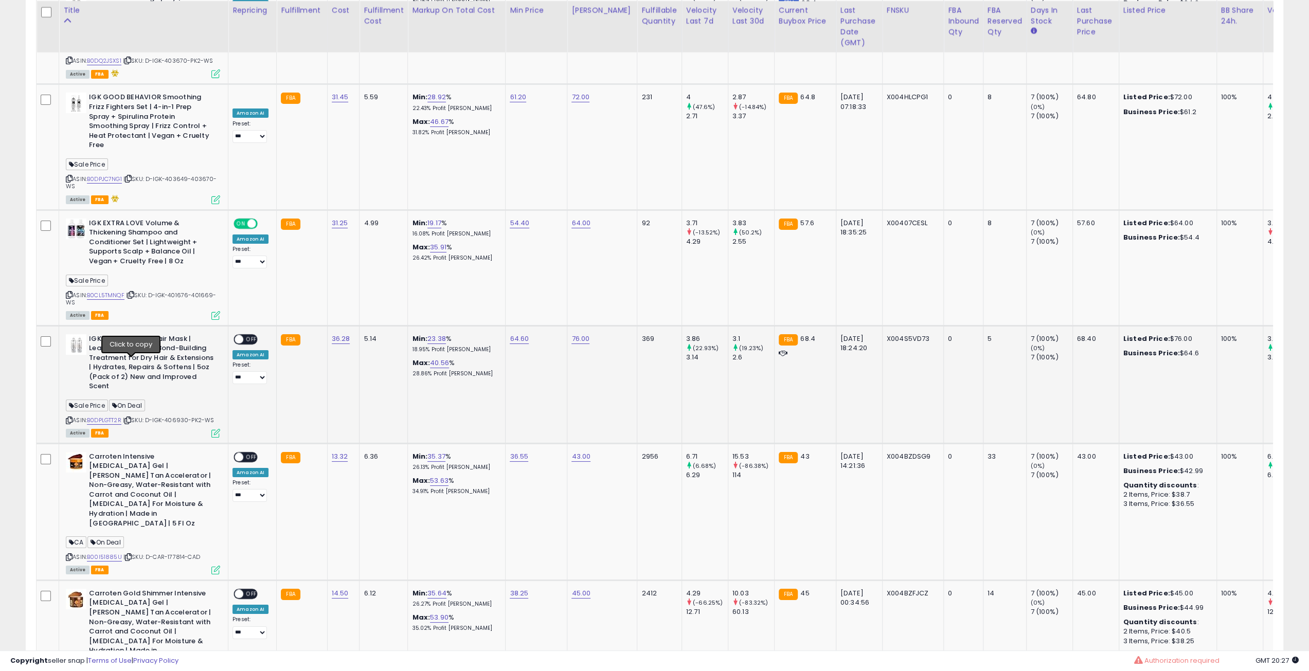
click at [131, 418] on icon at bounding box center [127, 421] width 7 height 6
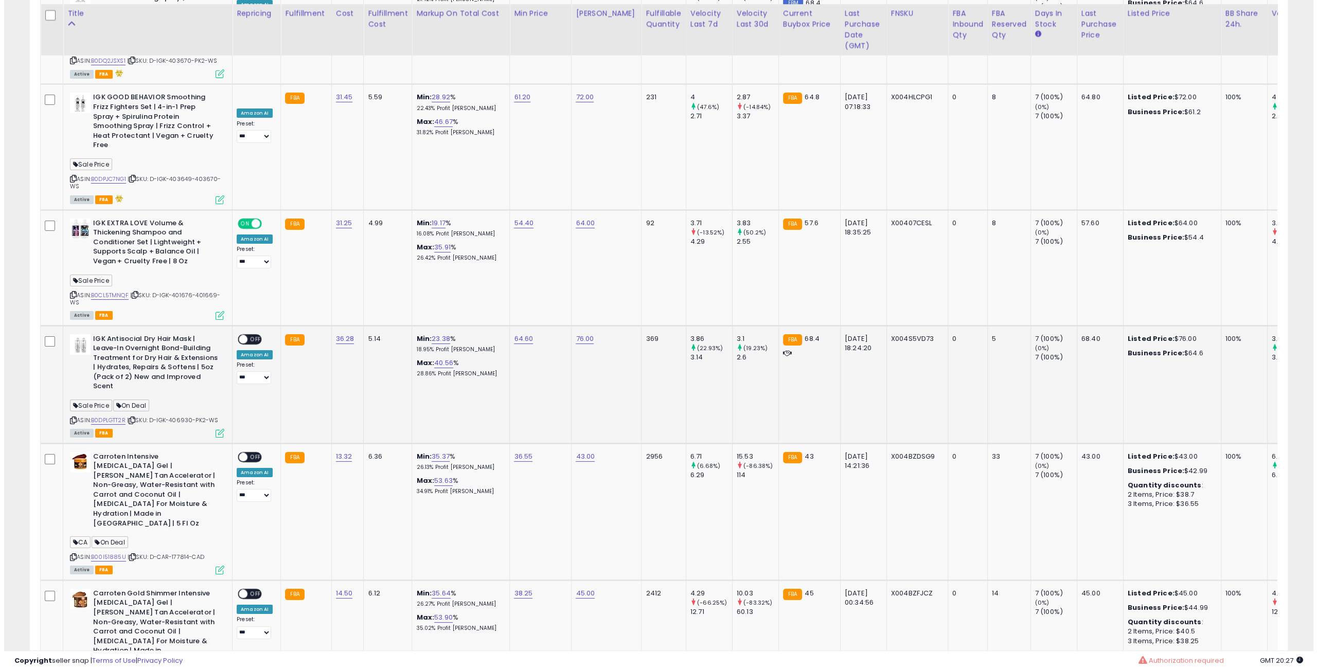
scroll to position [3860, 0]
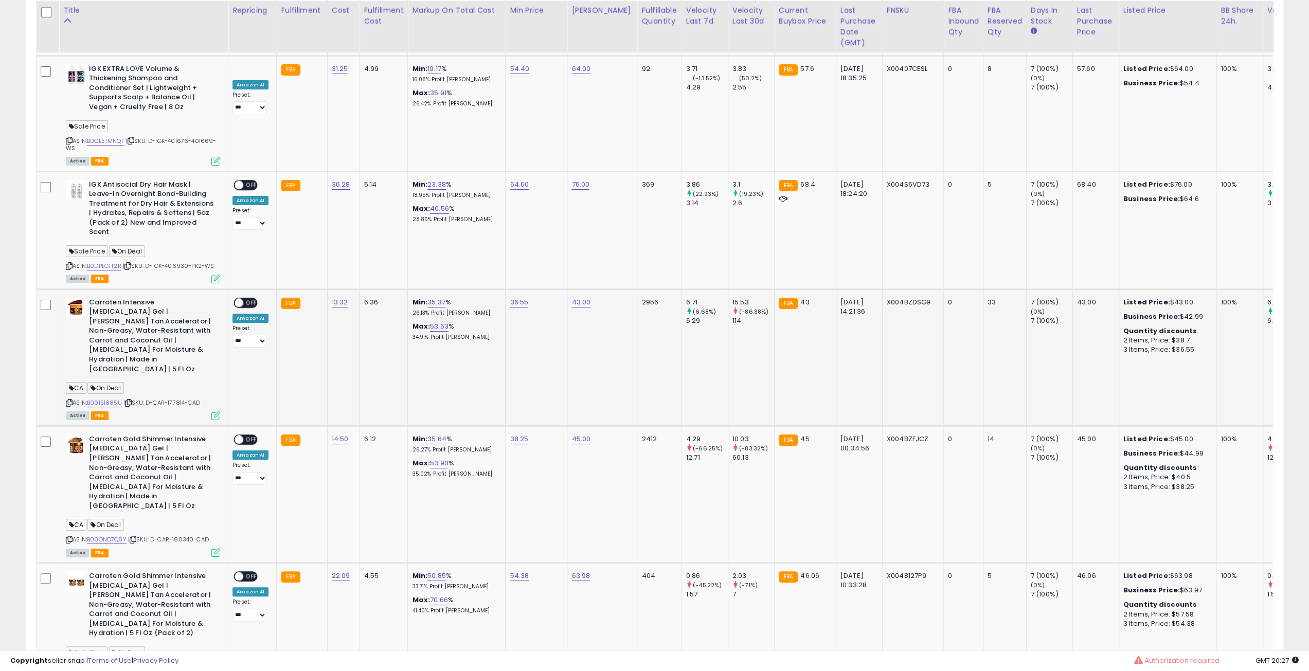
click at [129, 400] on icon at bounding box center [128, 403] width 7 height 6
click at [136, 537] on icon at bounding box center [133, 540] width 7 height 6
click at [252, 435] on span "OFF" at bounding box center [251, 439] width 16 height 9
click at [248, 298] on span "OFF" at bounding box center [251, 302] width 16 height 9
click at [216, 412] on icon at bounding box center [215, 416] width 9 height 9
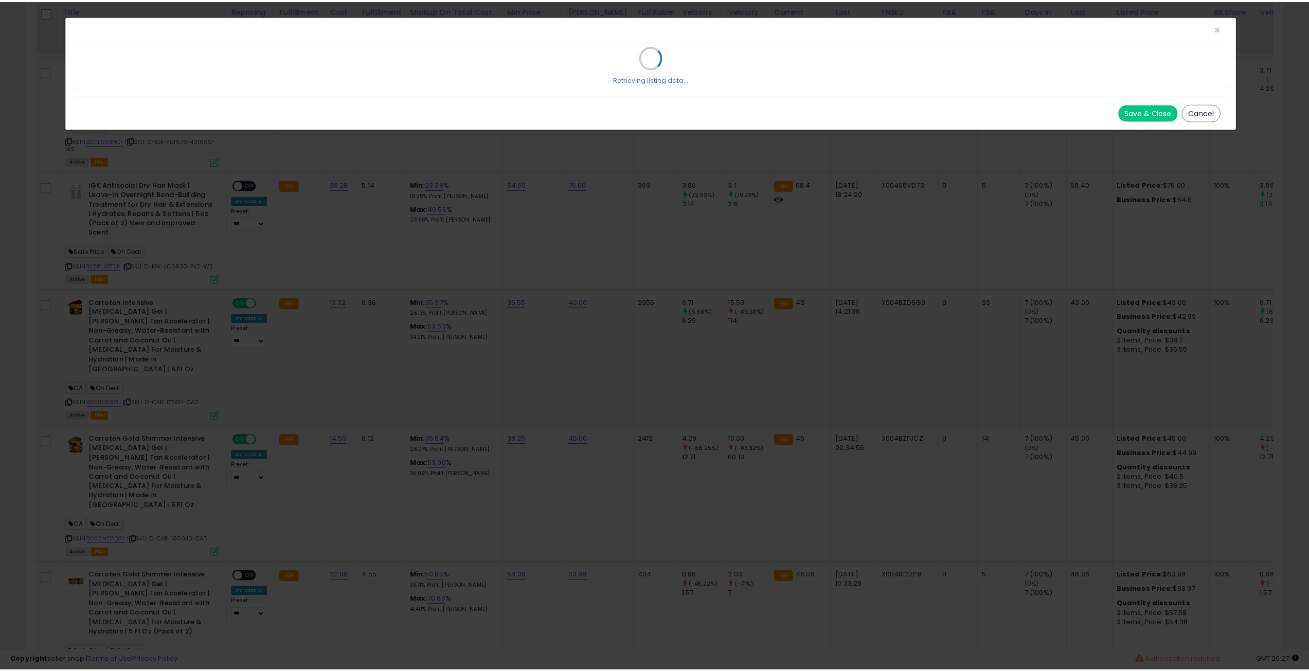
scroll to position [211, 735]
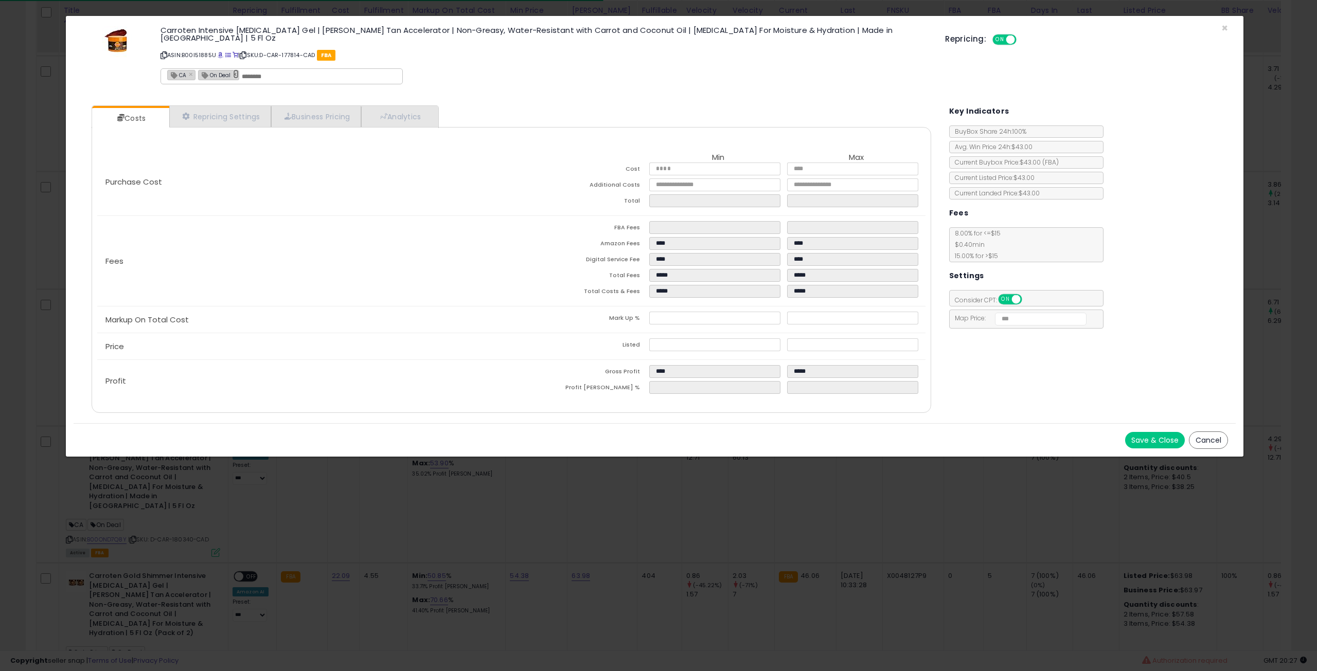
drag, startPoint x: 237, startPoint y: 68, endPoint x: 246, endPoint y: 73, distance: 10.4
click at [237, 69] on link "×" at bounding box center [236, 73] width 6 height 9
type input "**"
click at [1134, 436] on button "Save & Close" at bounding box center [1155, 440] width 60 height 16
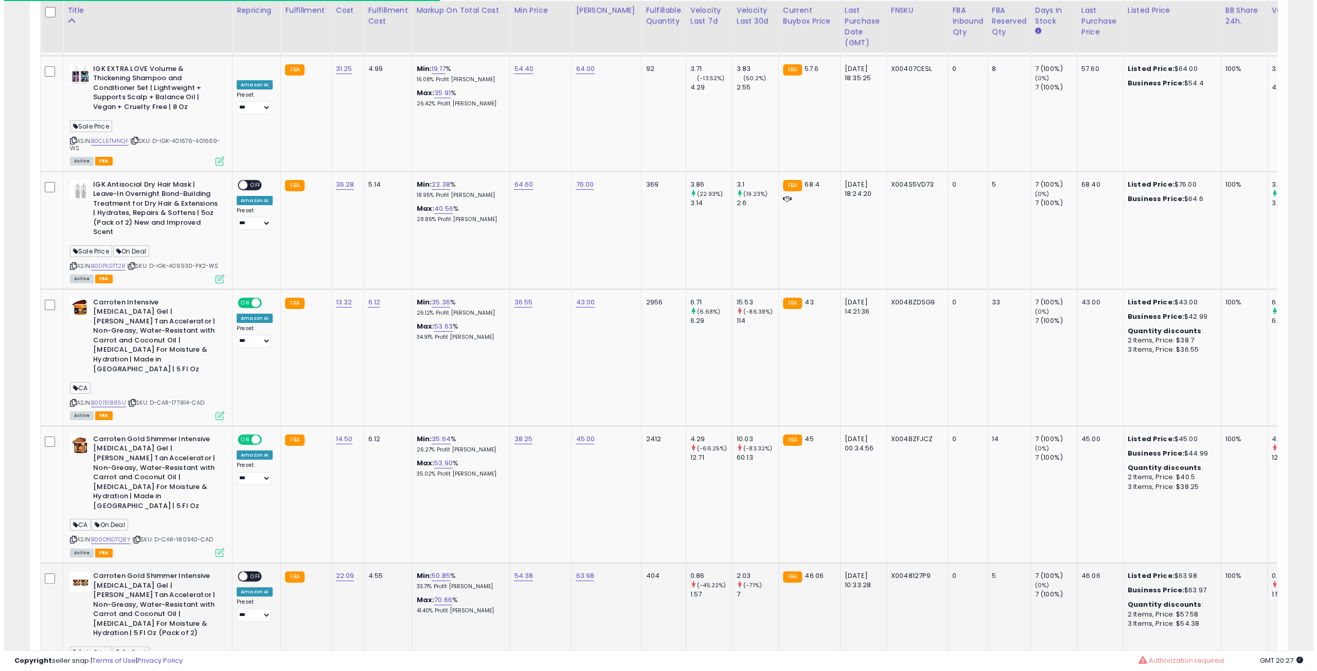
scroll to position [514229, 513709]
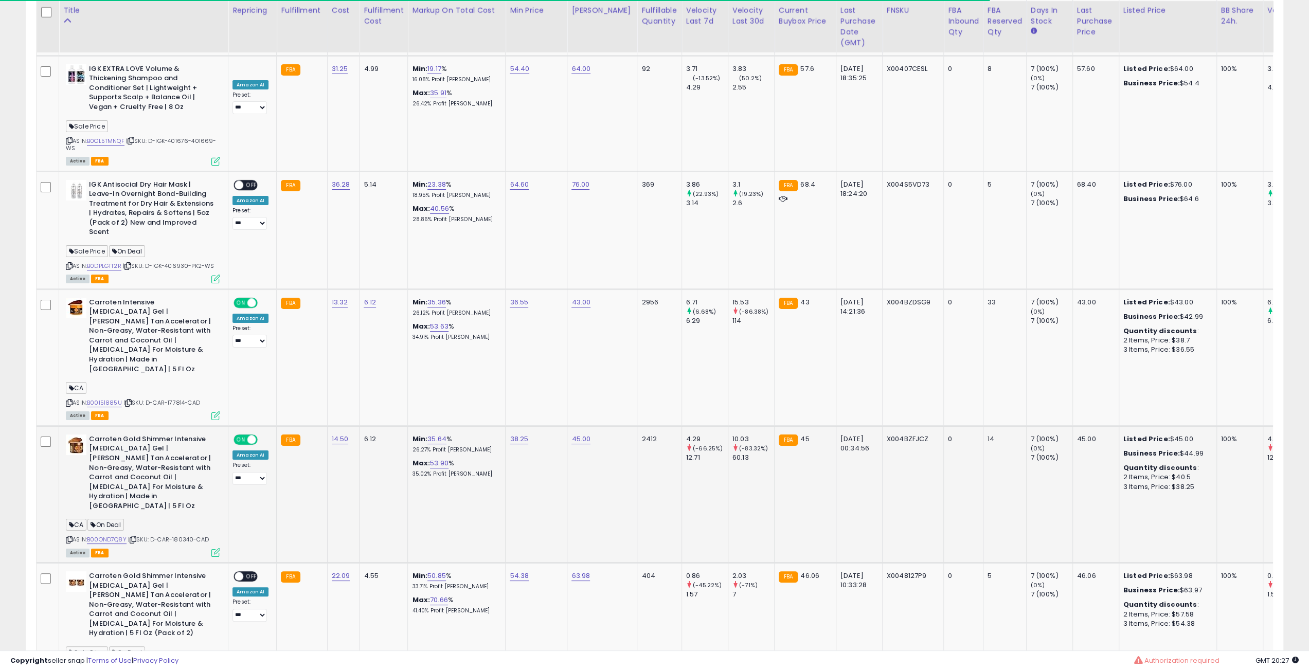
click at [215, 548] on icon at bounding box center [215, 552] width 9 height 9
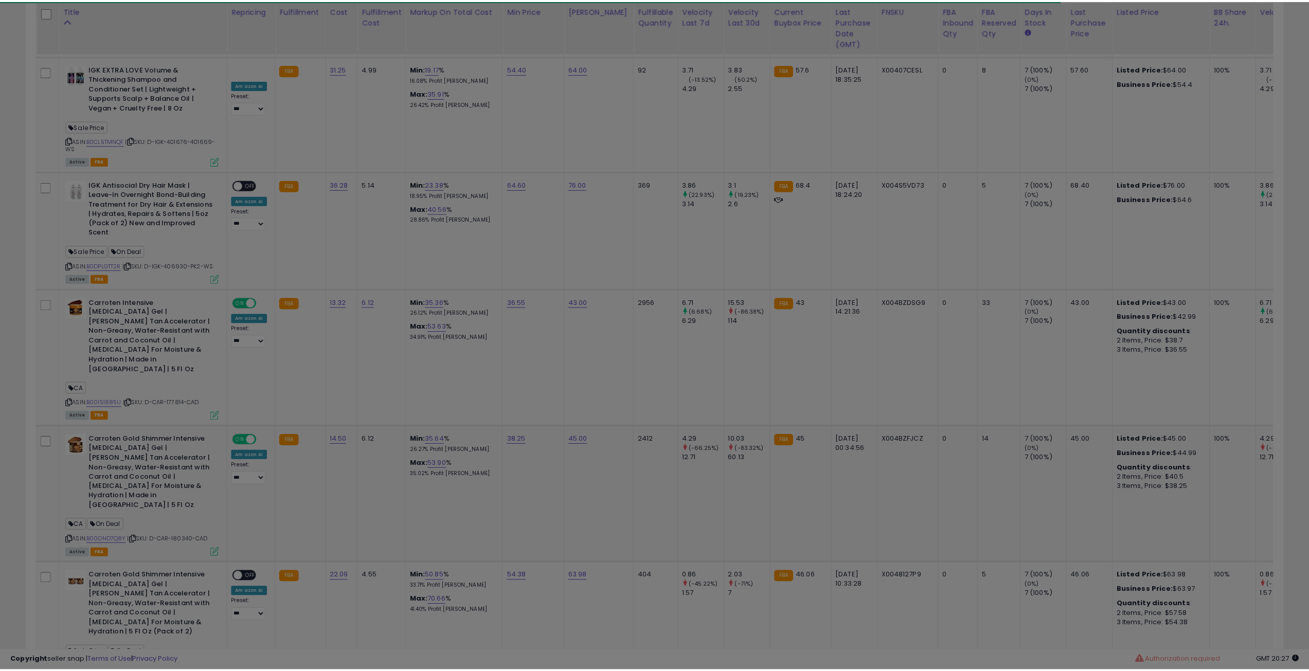
scroll to position [211, 735]
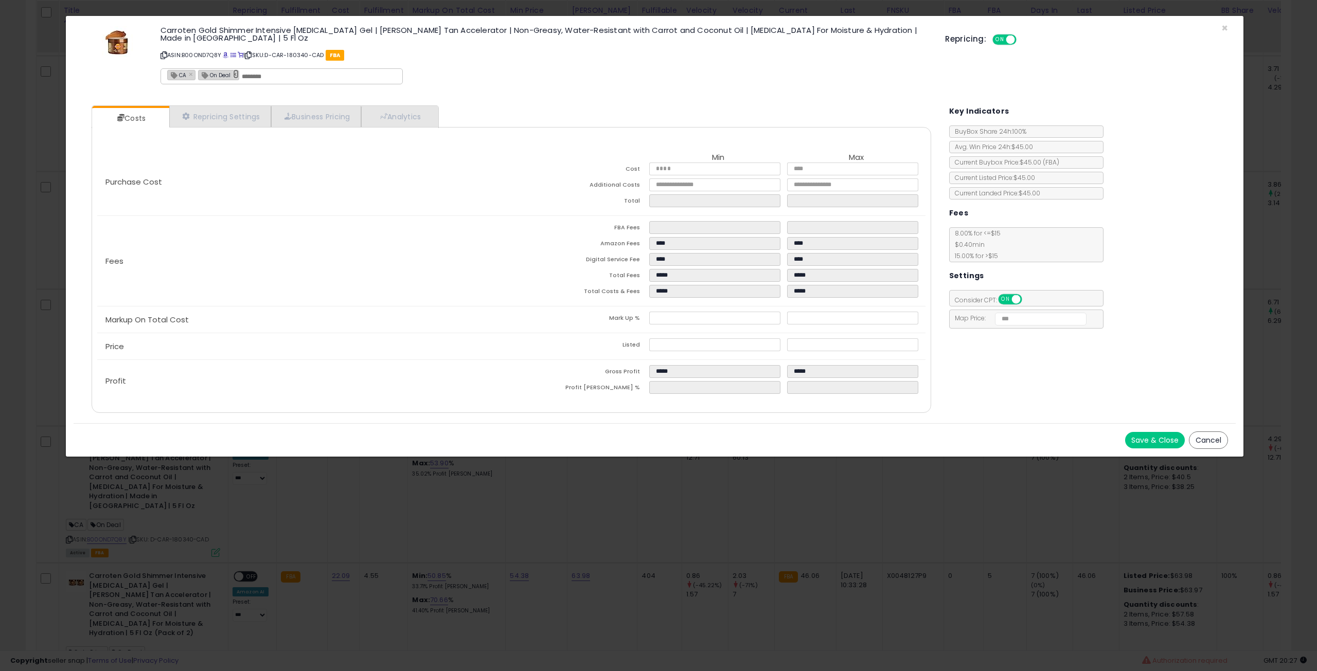
click at [237, 72] on link "×" at bounding box center [236, 73] width 6 height 9
type input "**"
click at [1152, 442] on button "Save & Close" at bounding box center [1155, 440] width 60 height 16
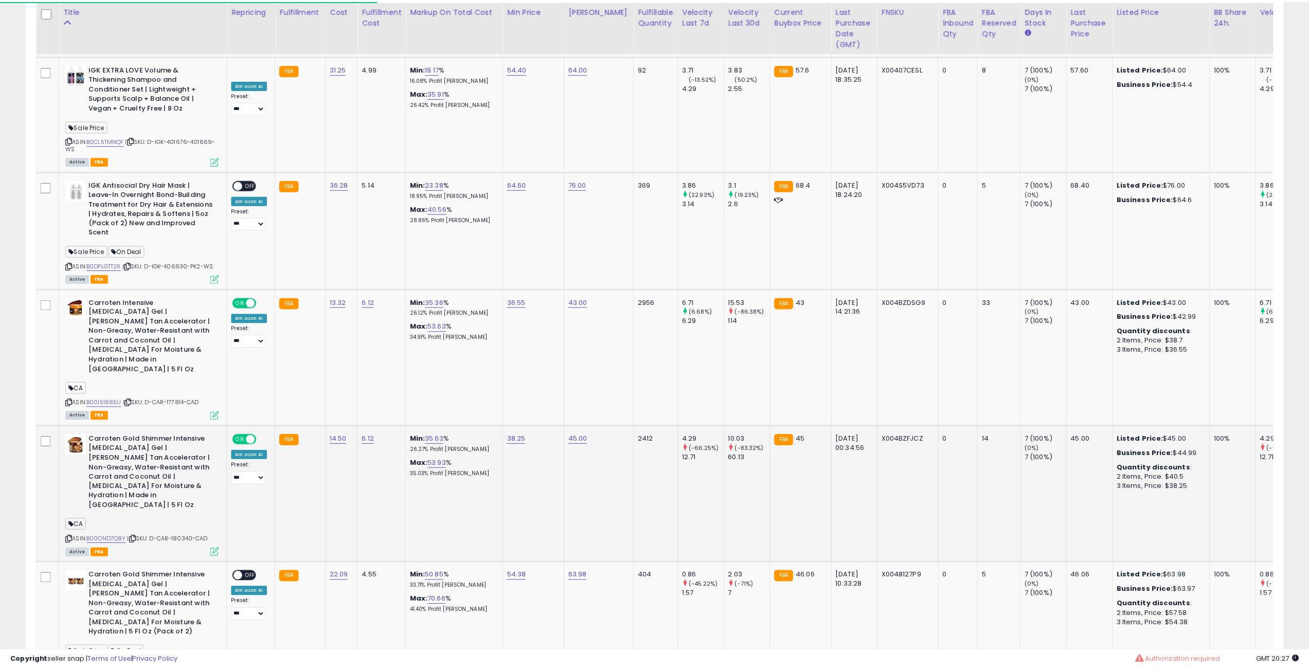
scroll to position [514229, 513709]
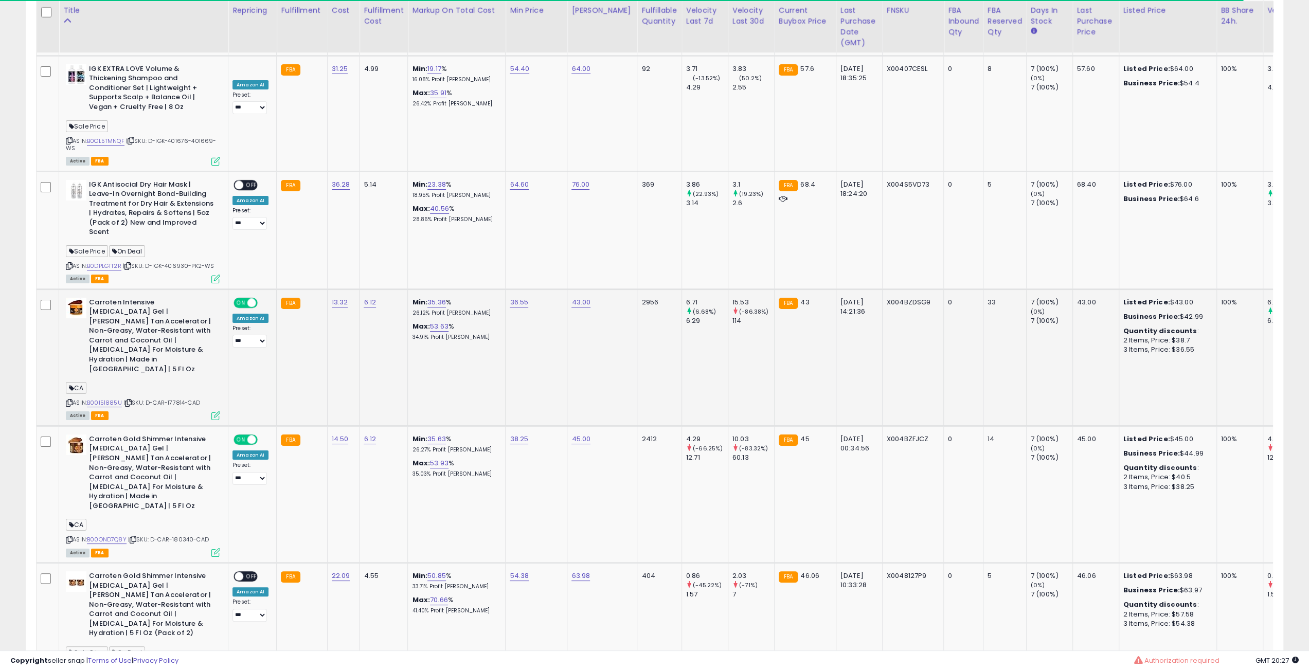
click at [130, 400] on icon at bounding box center [128, 403] width 7 height 6
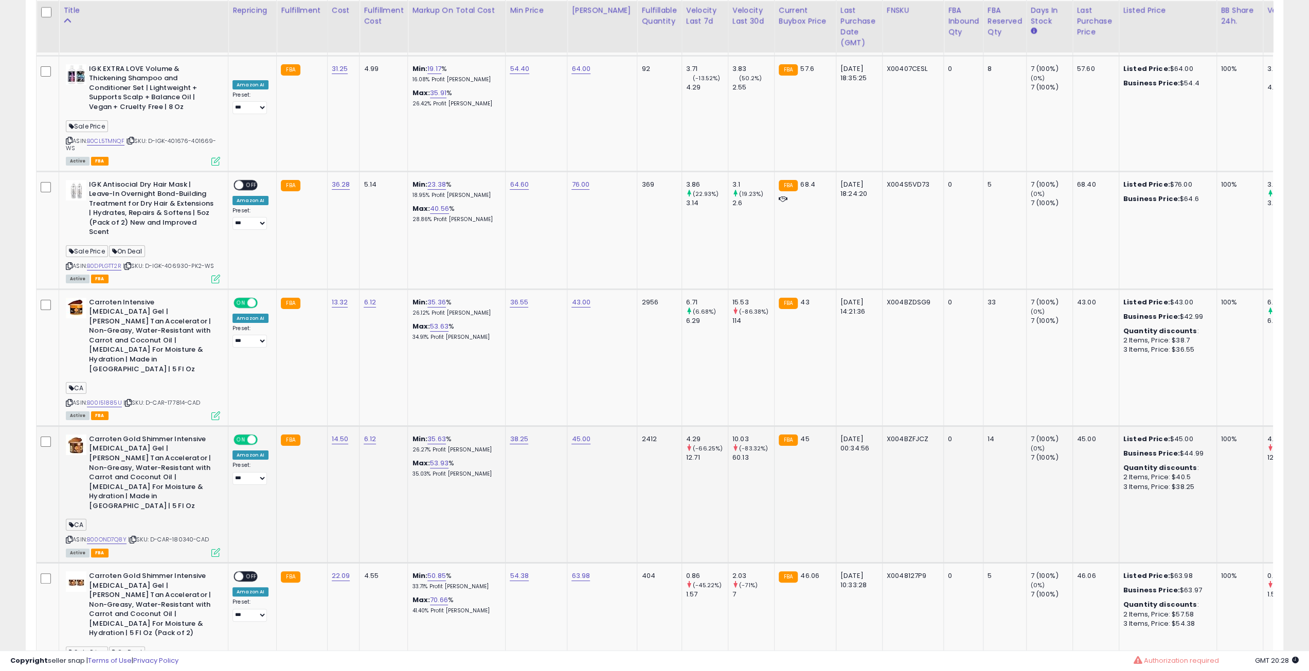
click at [134, 537] on icon at bounding box center [133, 540] width 7 height 6
click at [424, 563] on td "Min: 50.85 % 33.71% Profit [PERSON_NAME]: 70.66 % 41.40% Profit [PERSON_NAME]" at bounding box center [457, 627] width 98 height 128
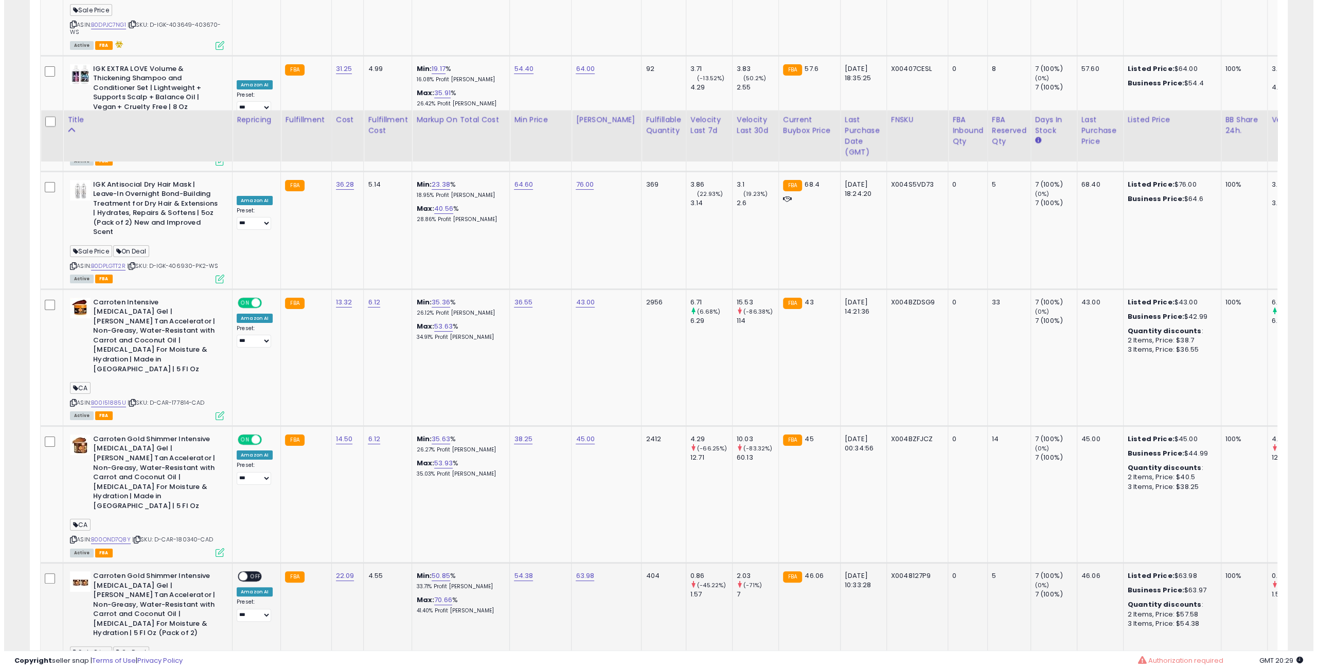
scroll to position [3970, 0]
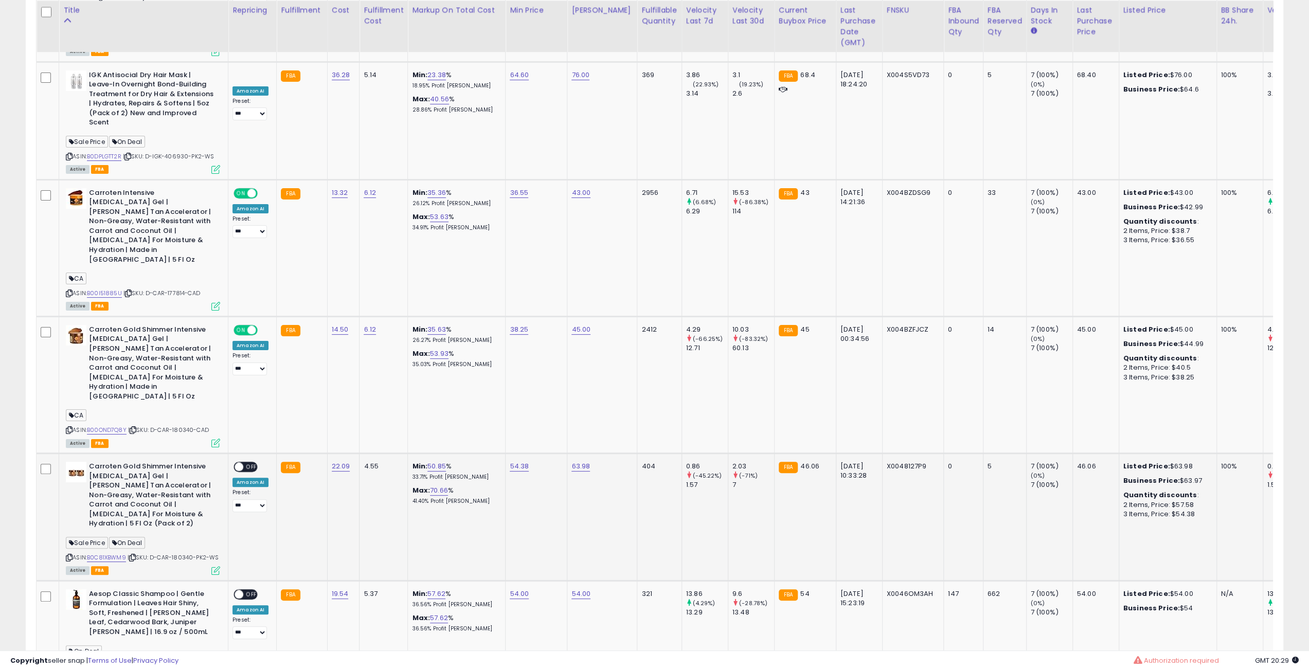
click at [134, 555] on icon at bounding box center [132, 558] width 7 height 6
click at [136, 663] on icon at bounding box center [133, 666] width 7 height 6
click at [244, 590] on div "ON OFF" at bounding box center [234, 594] width 24 height 9
click at [246, 590] on div "ON OFF" at bounding box center [234, 594] width 24 height 9
click at [248, 590] on span "OFF" at bounding box center [251, 594] width 16 height 9
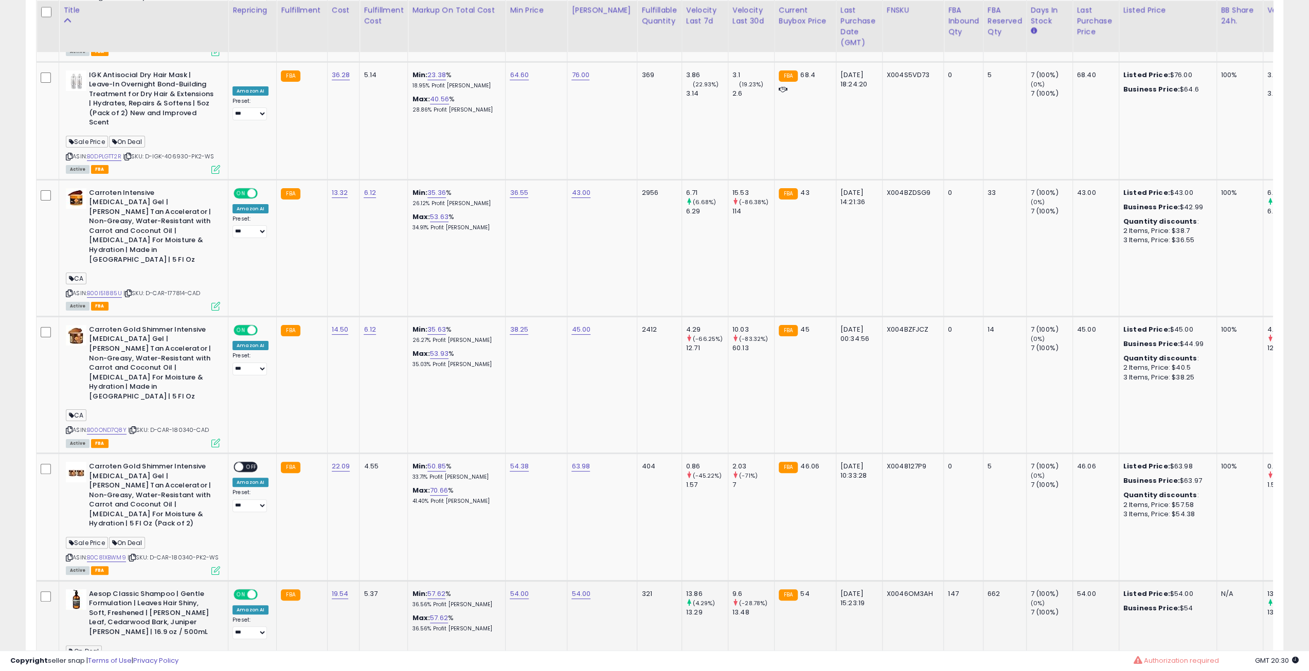
click at [219, 671] on icon at bounding box center [215, 678] width 9 height 9
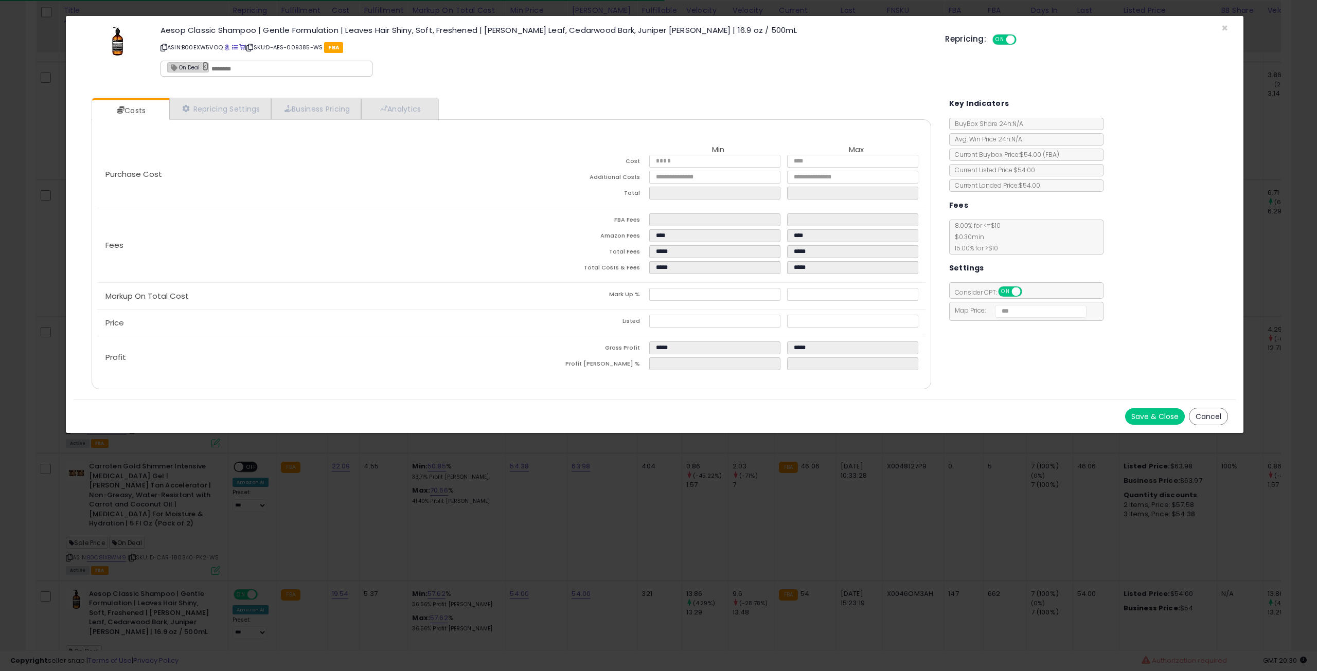
click at [203, 66] on link "×" at bounding box center [205, 66] width 6 height 9
click at [1154, 414] on button "Save & Close" at bounding box center [1155, 416] width 60 height 16
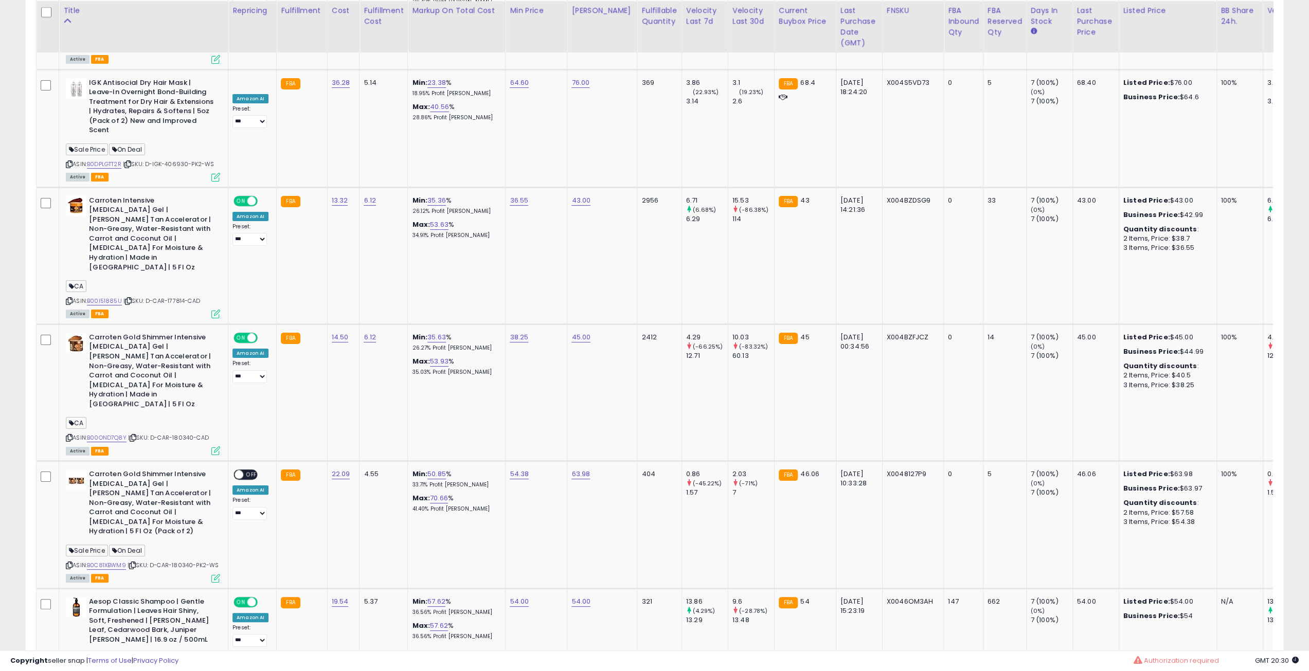
scroll to position [514229, 513709]
click at [134, 654] on icon at bounding box center [133, 657] width 7 height 6
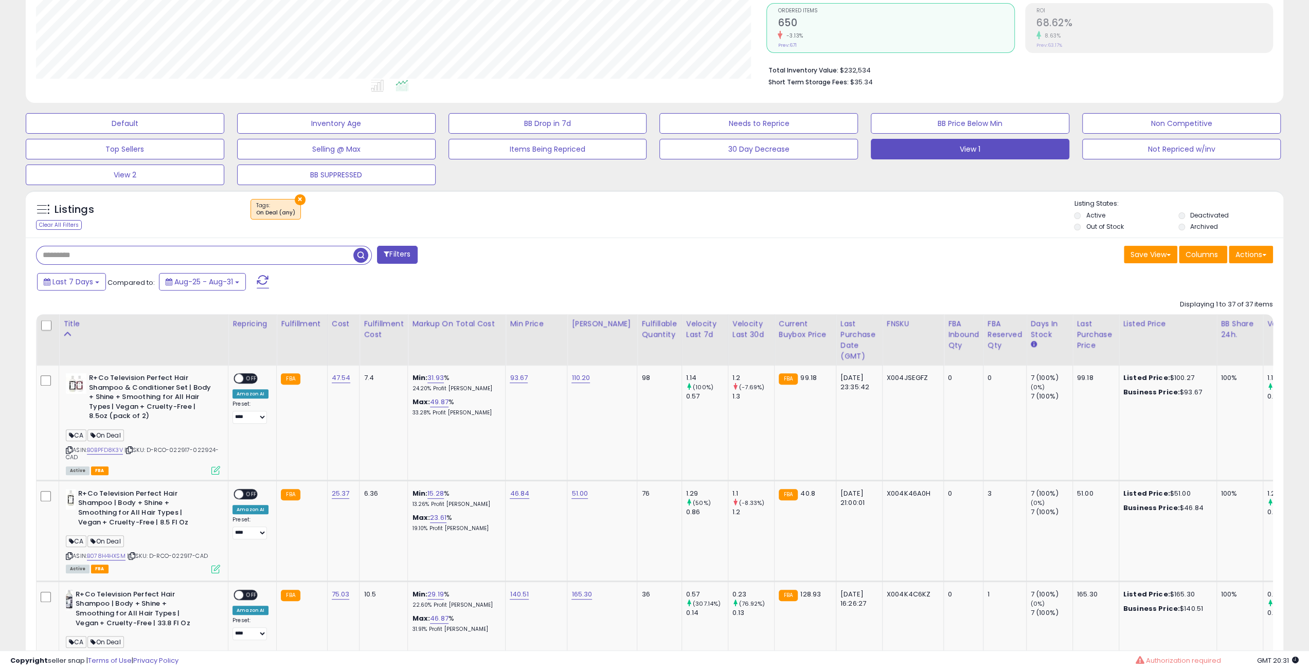
scroll to position [207, 0]
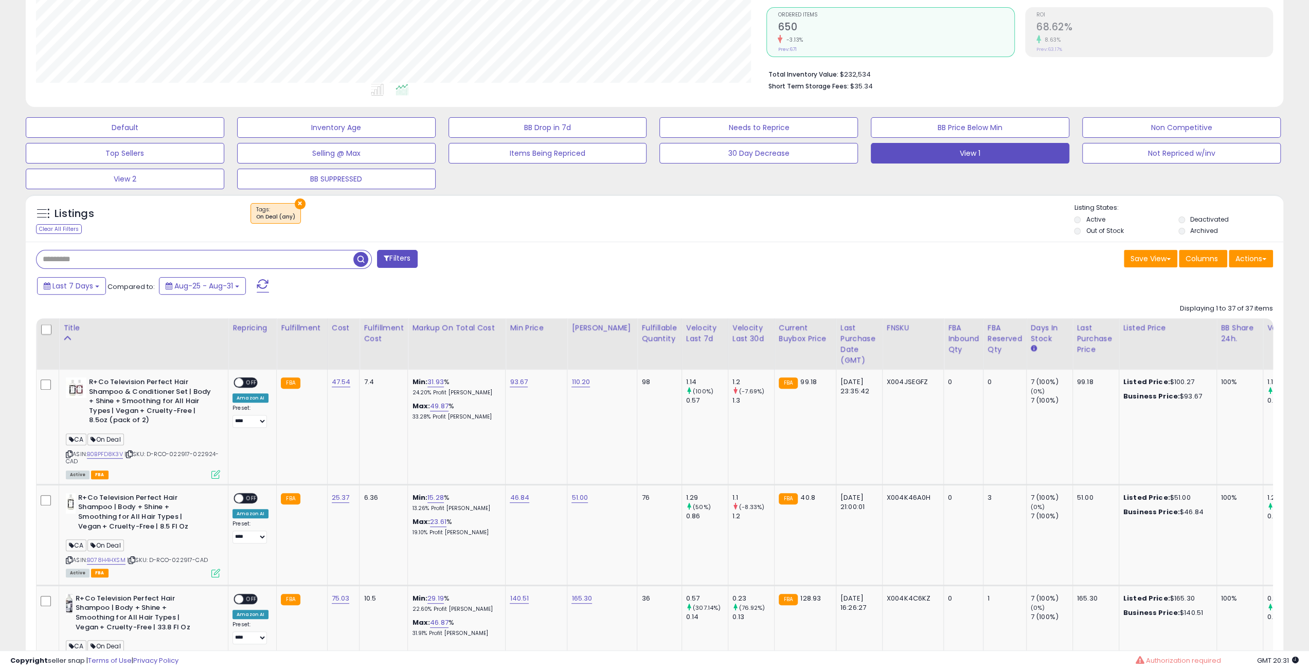
click at [359, 264] on span "button" at bounding box center [360, 259] width 15 height 15
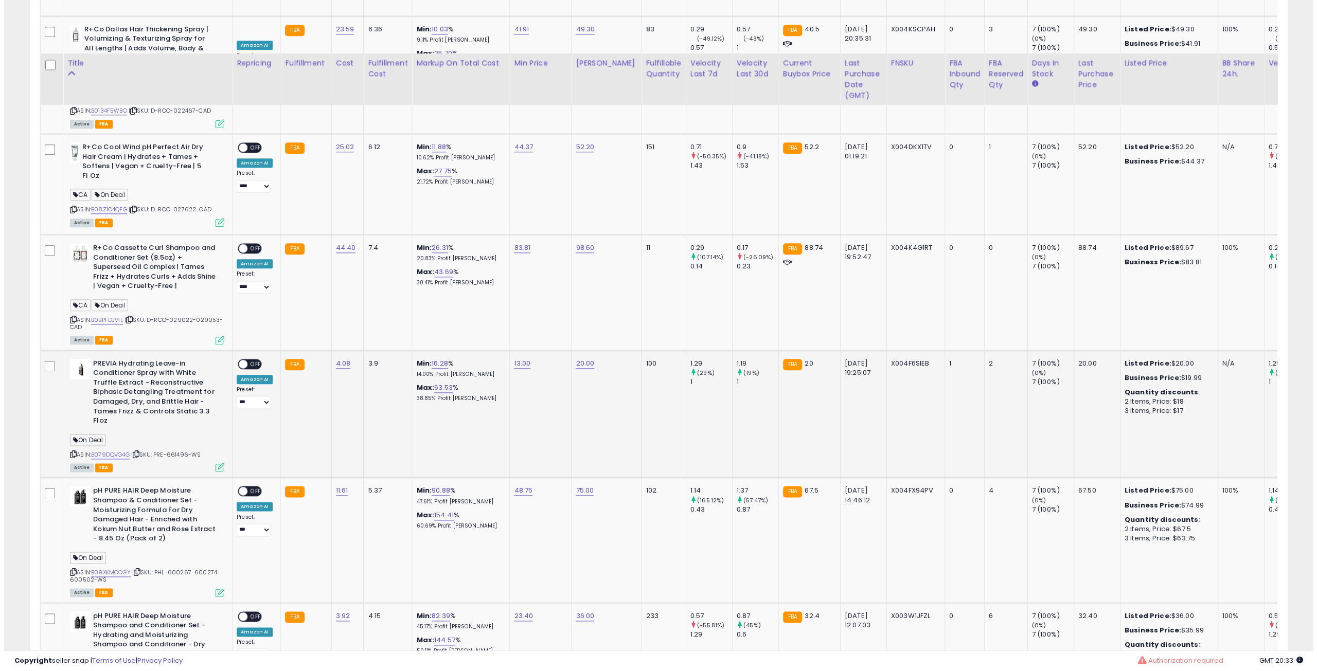
scroll to position [1132, 0]
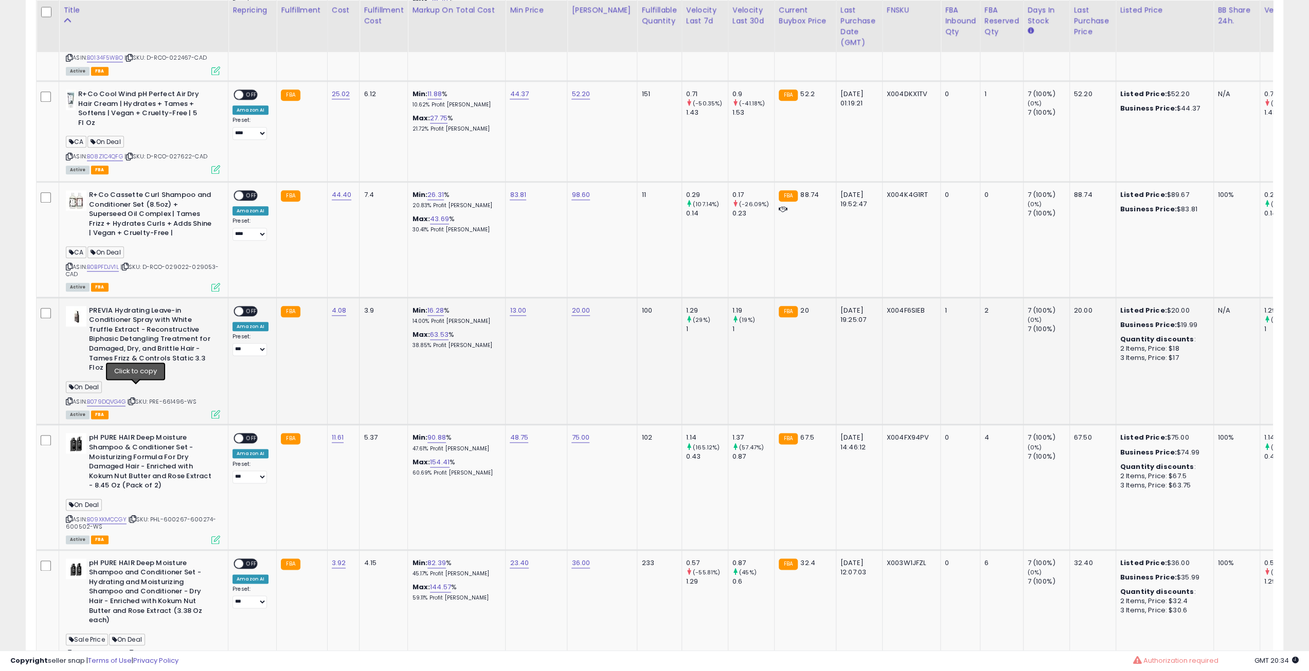
click at [134, 399] on icon at bounding box center [132, 402] width 7 height 6
click at [251, 307] on span "OFF" at bounding box center [251, 311] width 16 height 9
click at [216, 410] on icon at bounding box center [215, 414] width 9 height 9
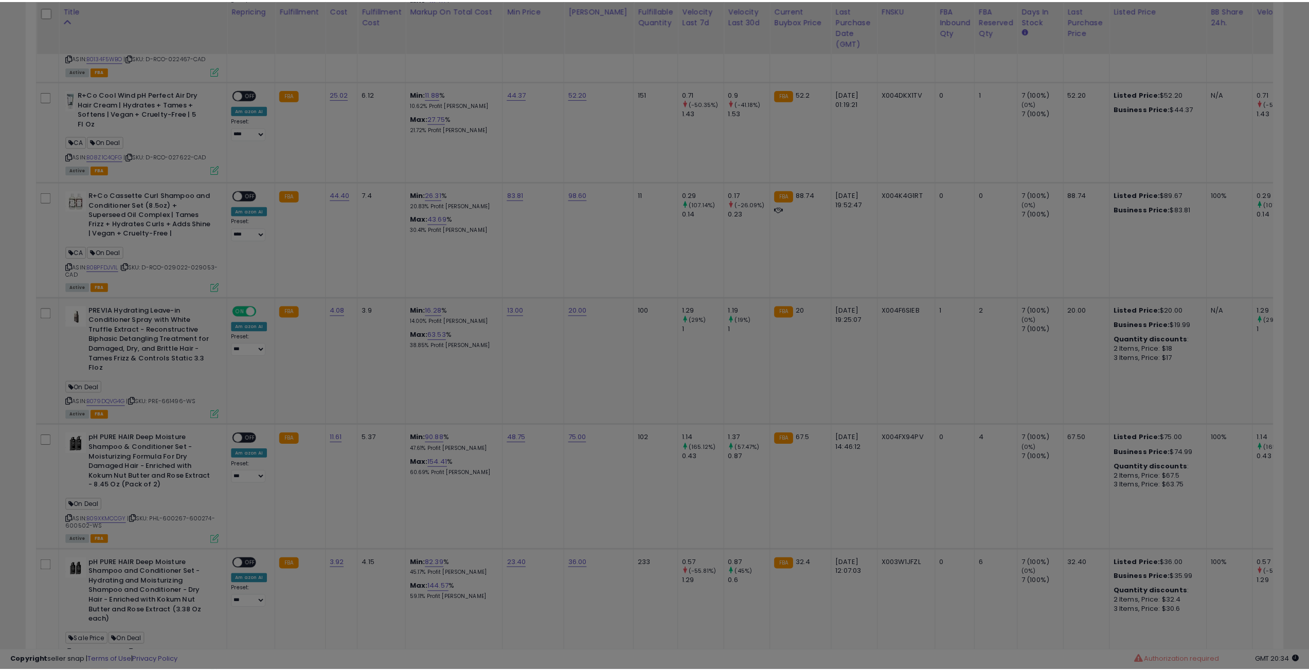
scroll to position [211, 735]
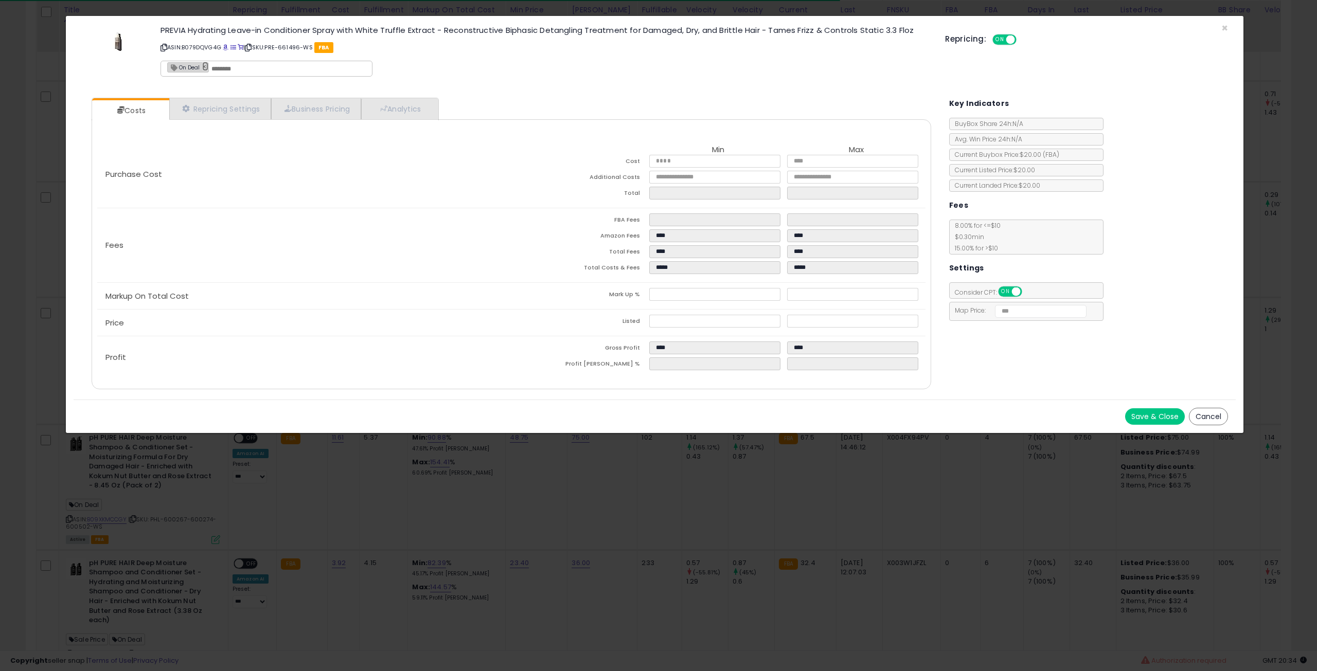
click at [205, 68] on link "×" at bounding box center [205, 66] width 6 height 9
click at [1141, 414] on button "Save & Close" at bounding box center [1155, 416] width 60 height 16
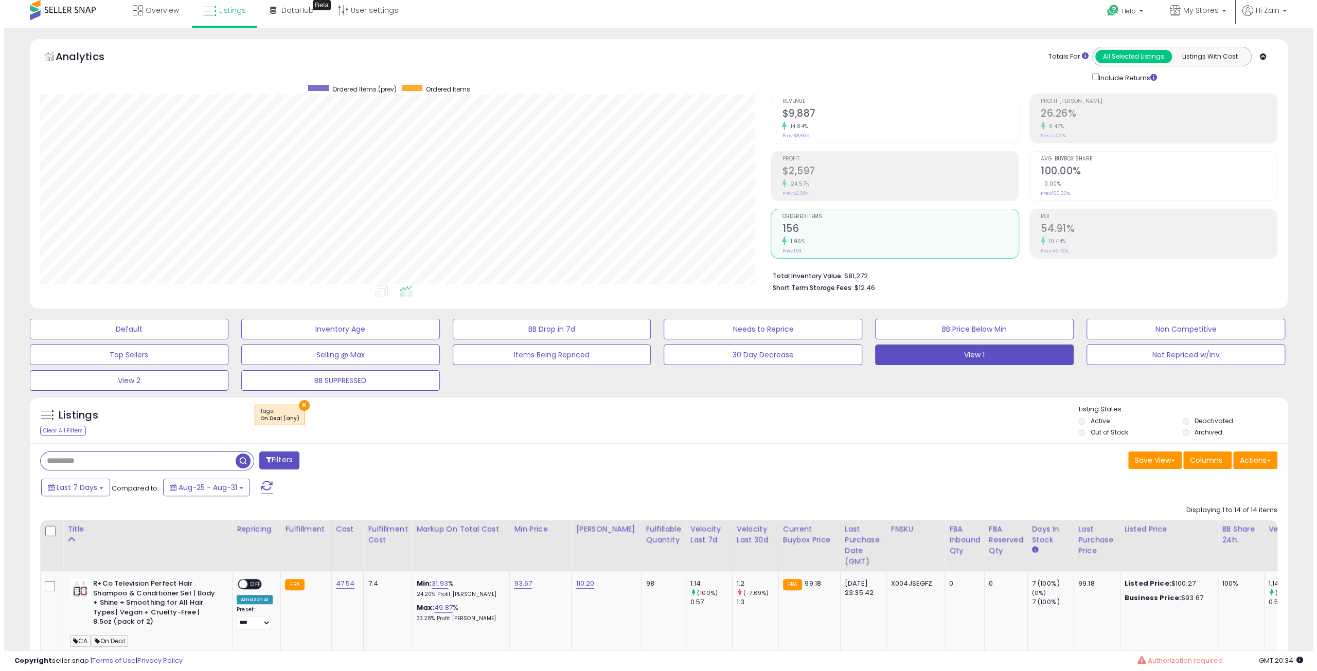
scroll to position [5, 0]
click at [275, 458] on button "Filters" at bounding box center [275, 461] width 40 height 18
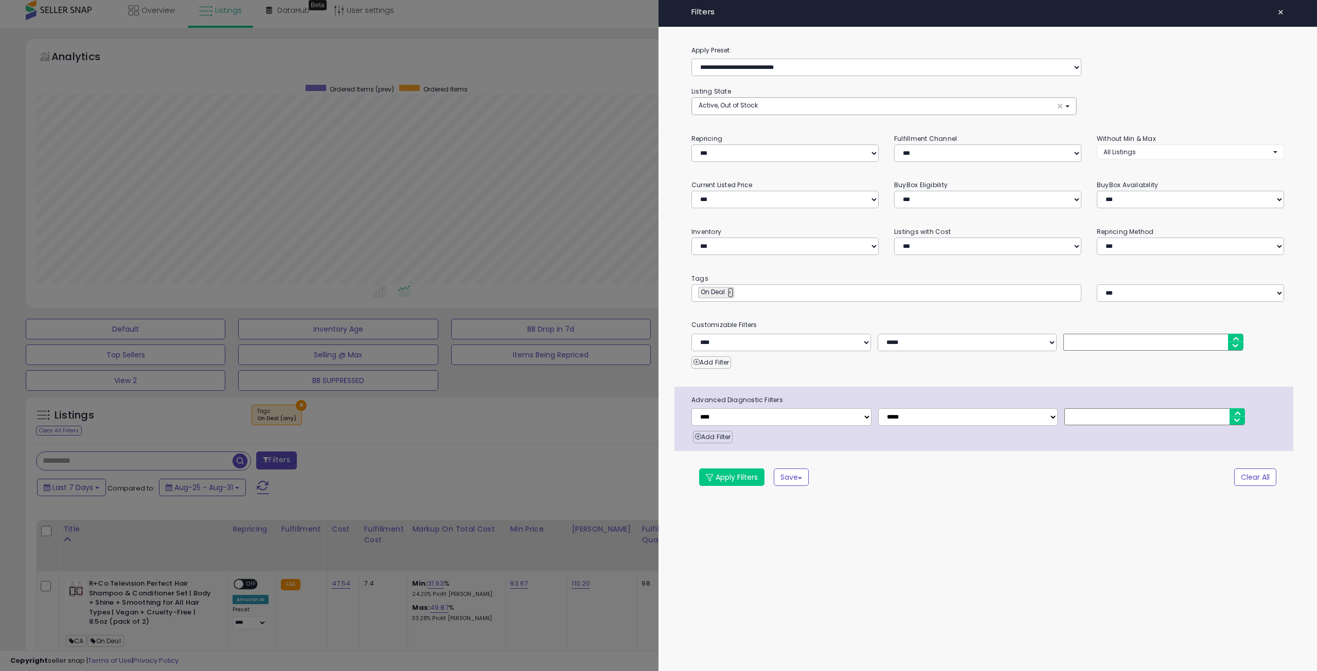
click at [728, 294] on link "×" at bounding box center [730, 293] width 6 height 10
click at [728, 294] on input "text" at bounding box center [775, 293] width 154 height 10
type input "**********"
click at [743, 470] on button "Apply Filters" at bounding box center [731, 477] width 65 height 17
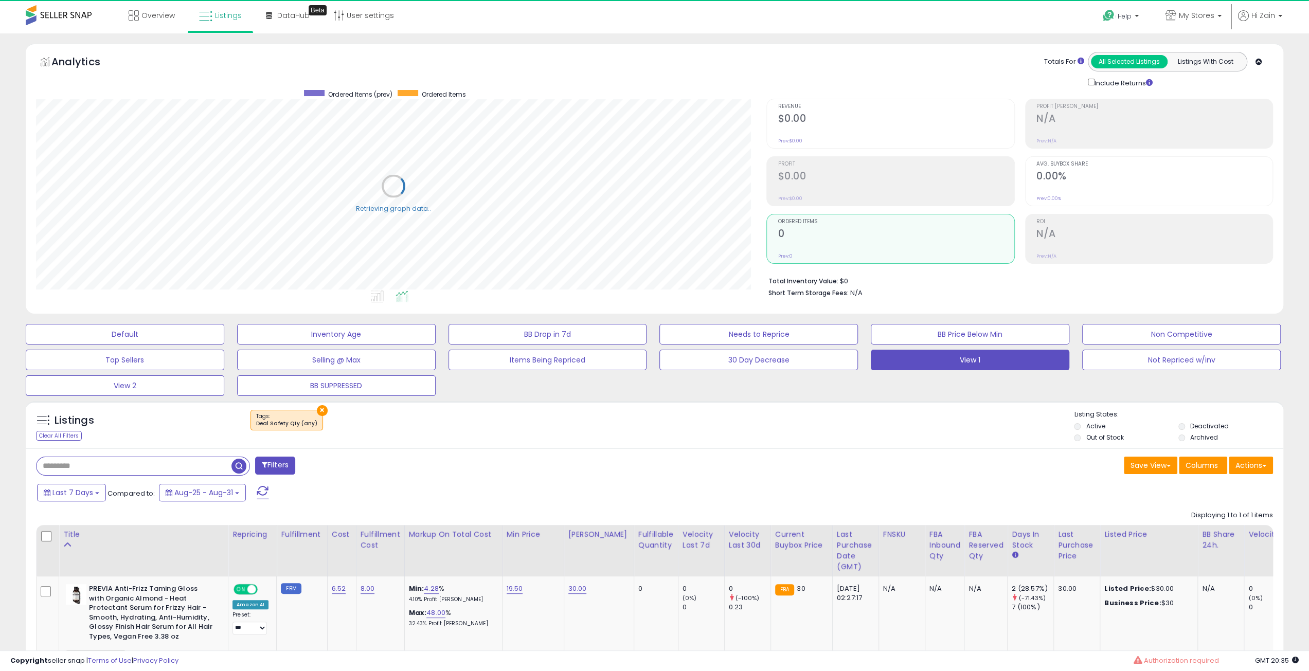
scroll to position [103, 0]
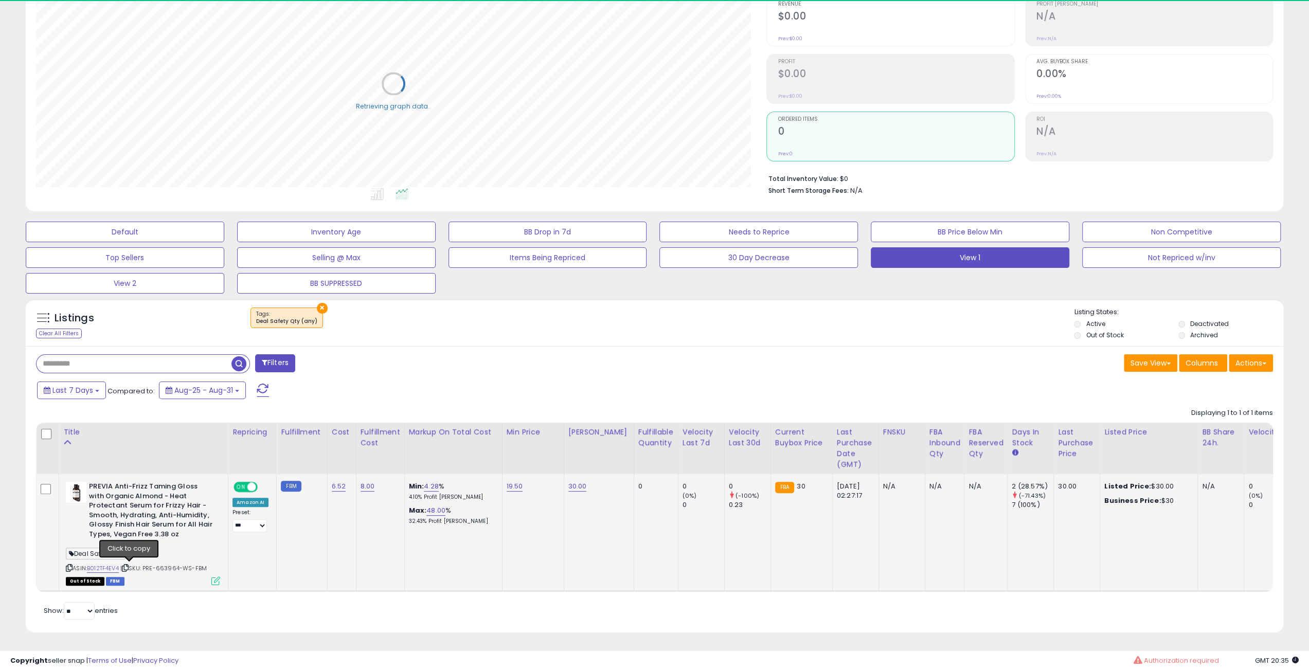
click at [129, 565] on icon at bounding box center [125, 568] width 7 height 6
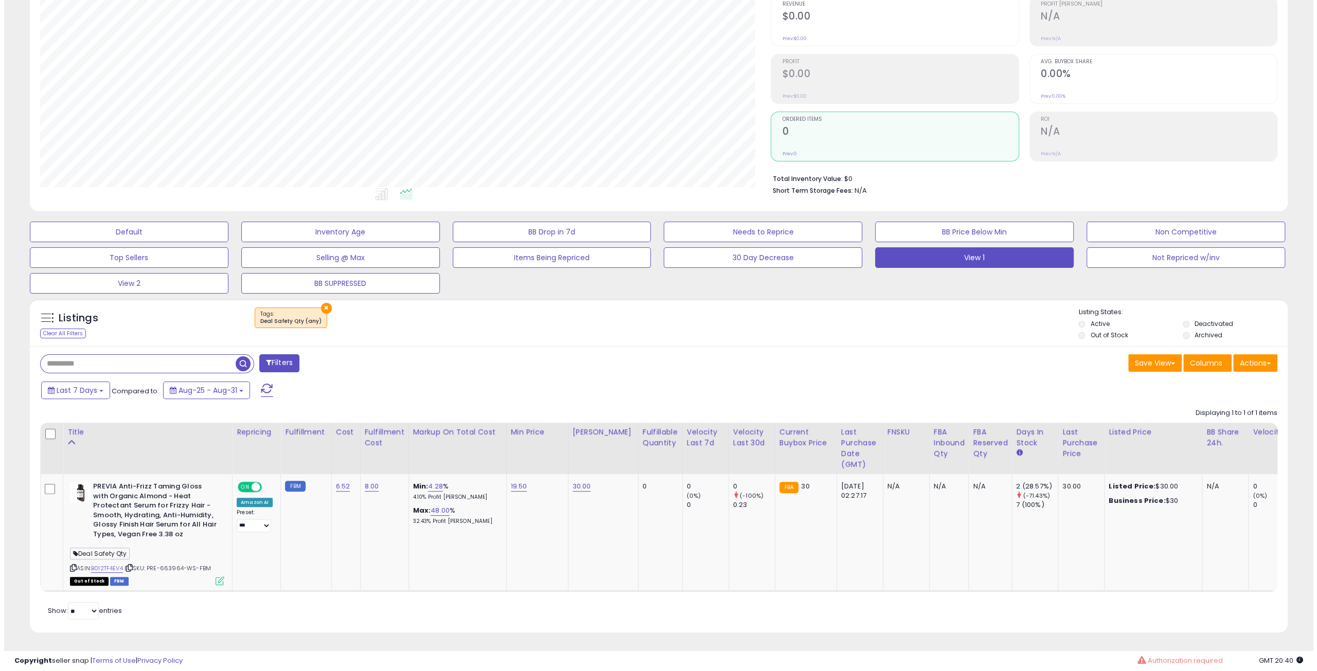
scroll to position [211, 731]
click at [216, 578] on icon at bounding box center [215, 581] width 9 height 9
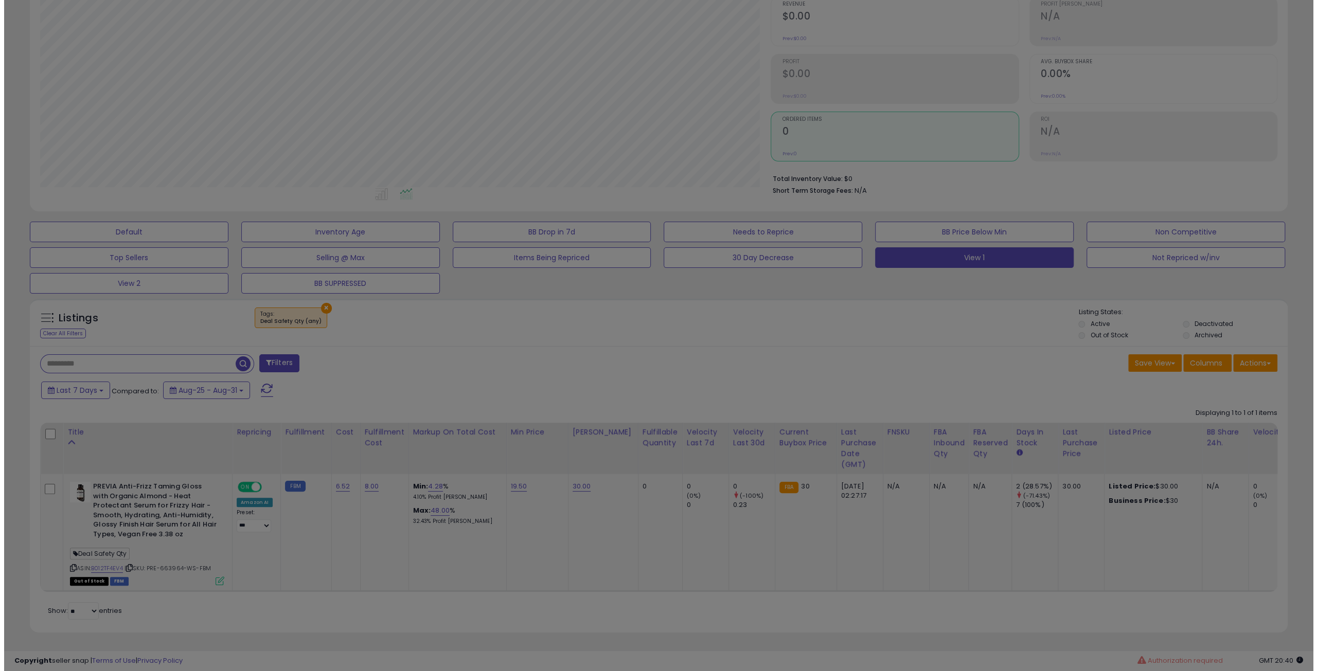
scroll to position [211, 735]
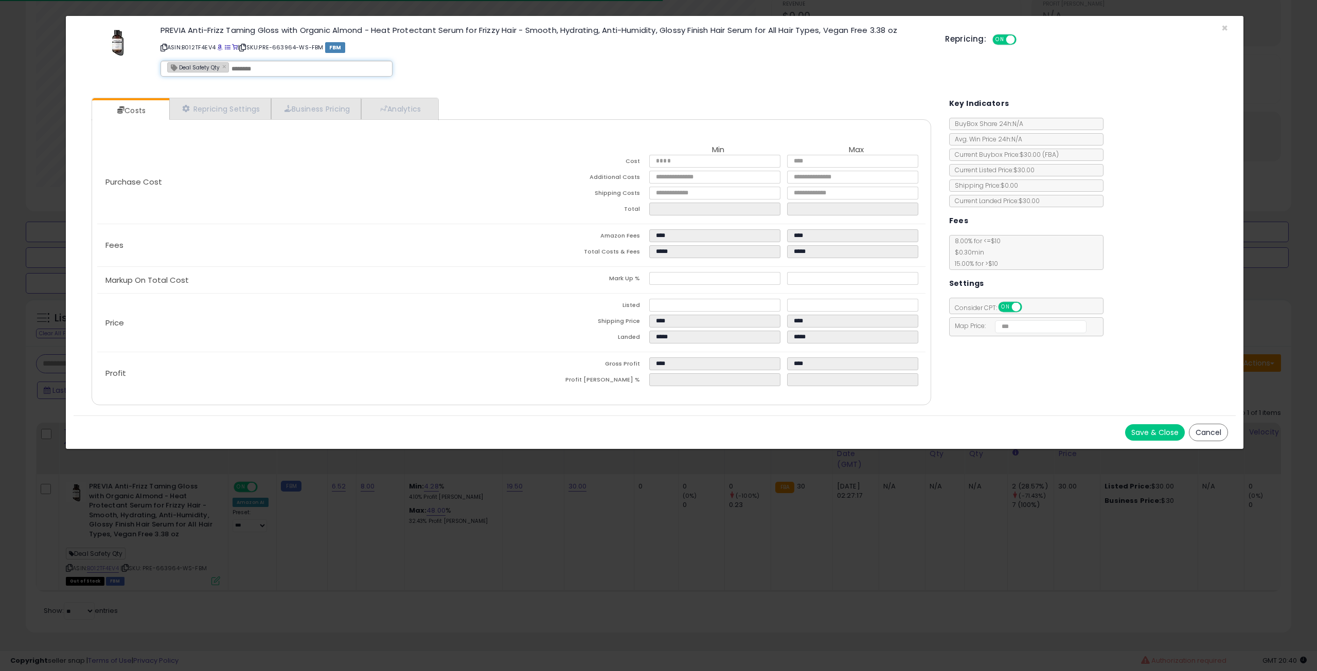
click at [227, 64] on div "Deal Safety Qty ×" at bounding box center [277, 69] width 232 height 16
click at [224, 67] on link "×" at bounding box center [225, 66] width 6 height 9
click at [1159, 433] on button "Save & Close" at bounding box center [1155, 432] width 60 height 16
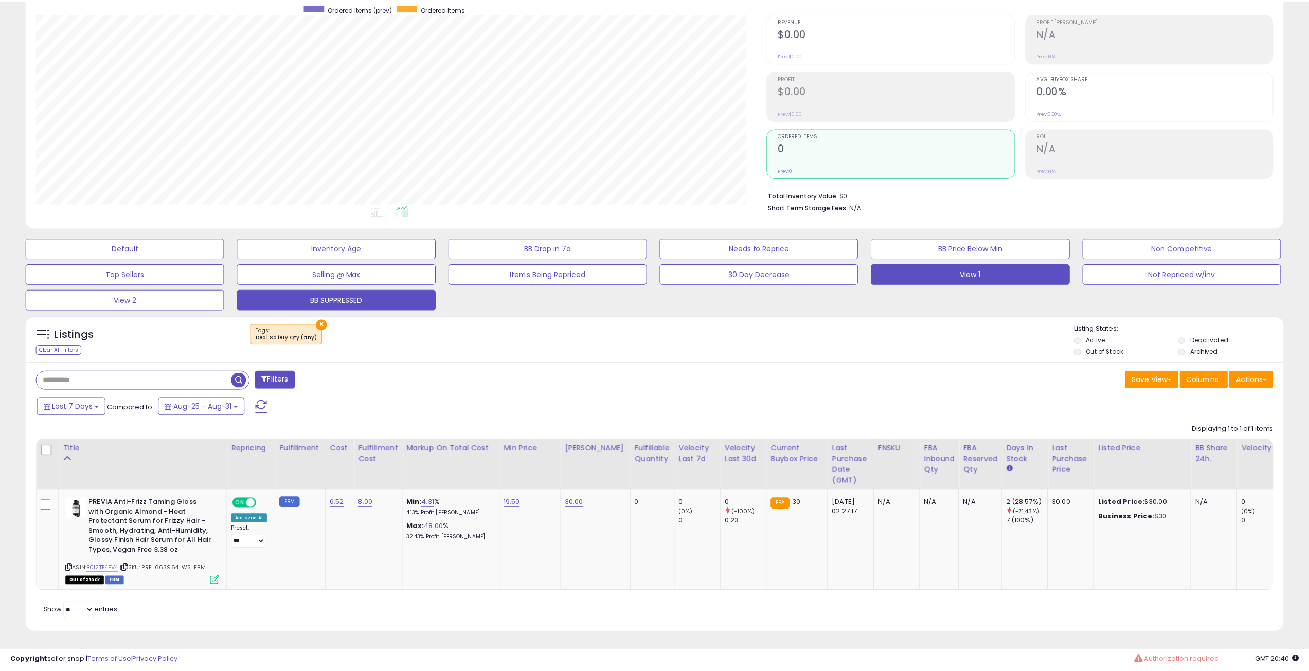
scroll to position [514229, 513709]
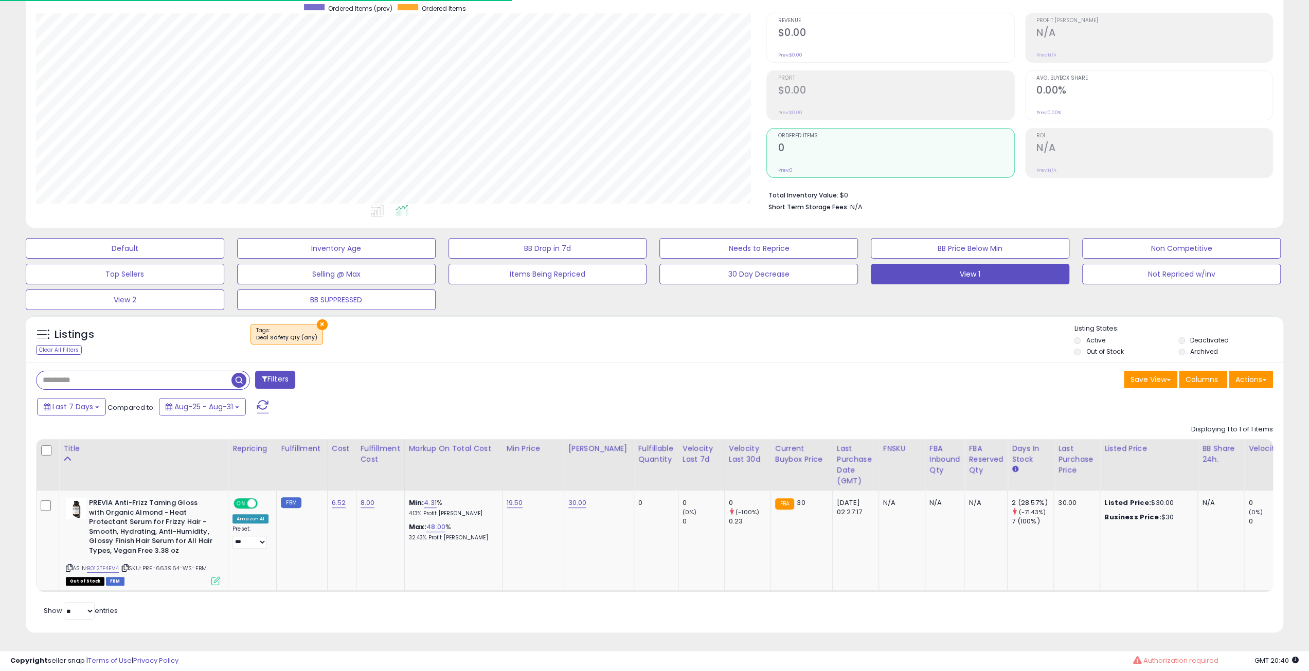
click at [317, 319] on button "×" at bounding box center [322, 324] width 11 height 11
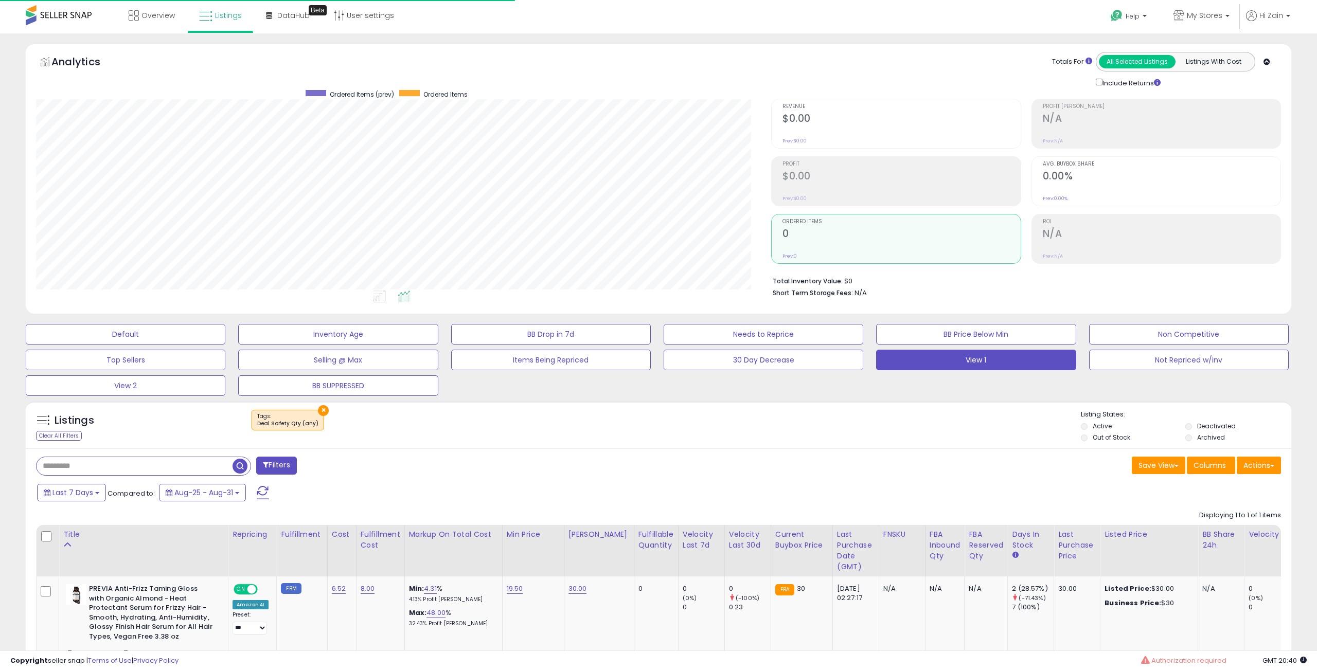
scroll to position [211, 735]
